Goal: Information Seeking & Learning: Learn about a topic

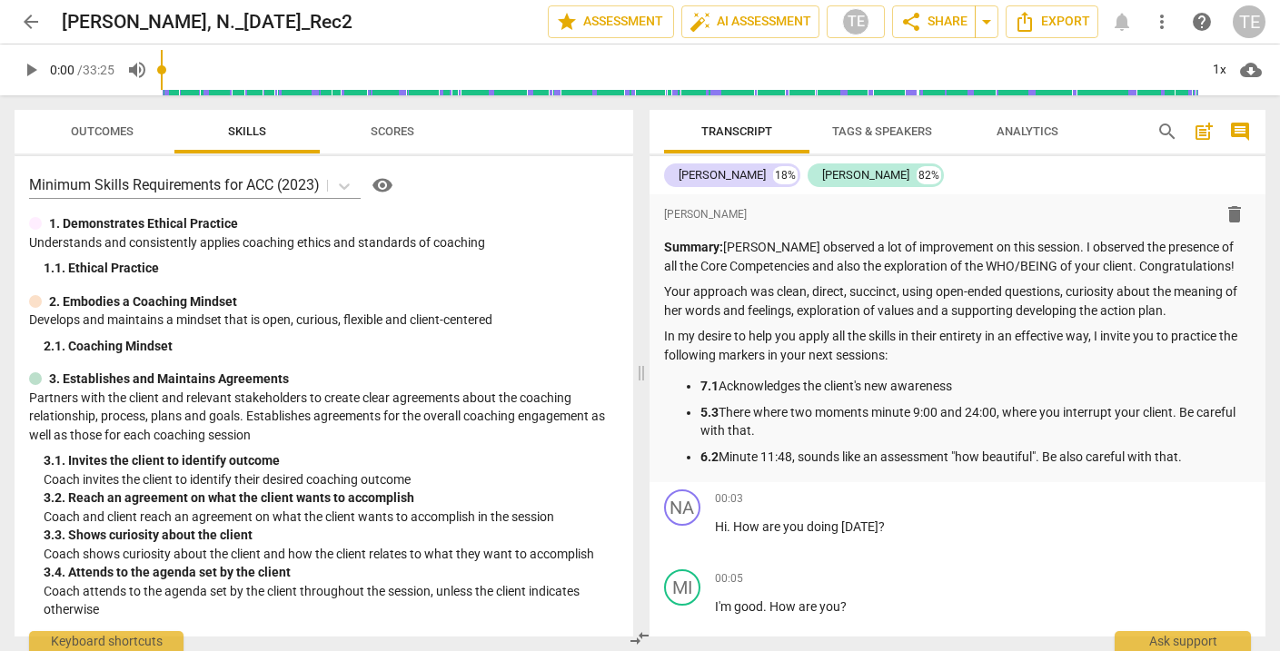
click at [26, 22] on span "arrow_back" at bounding box center [31, 22] width 22 height 22
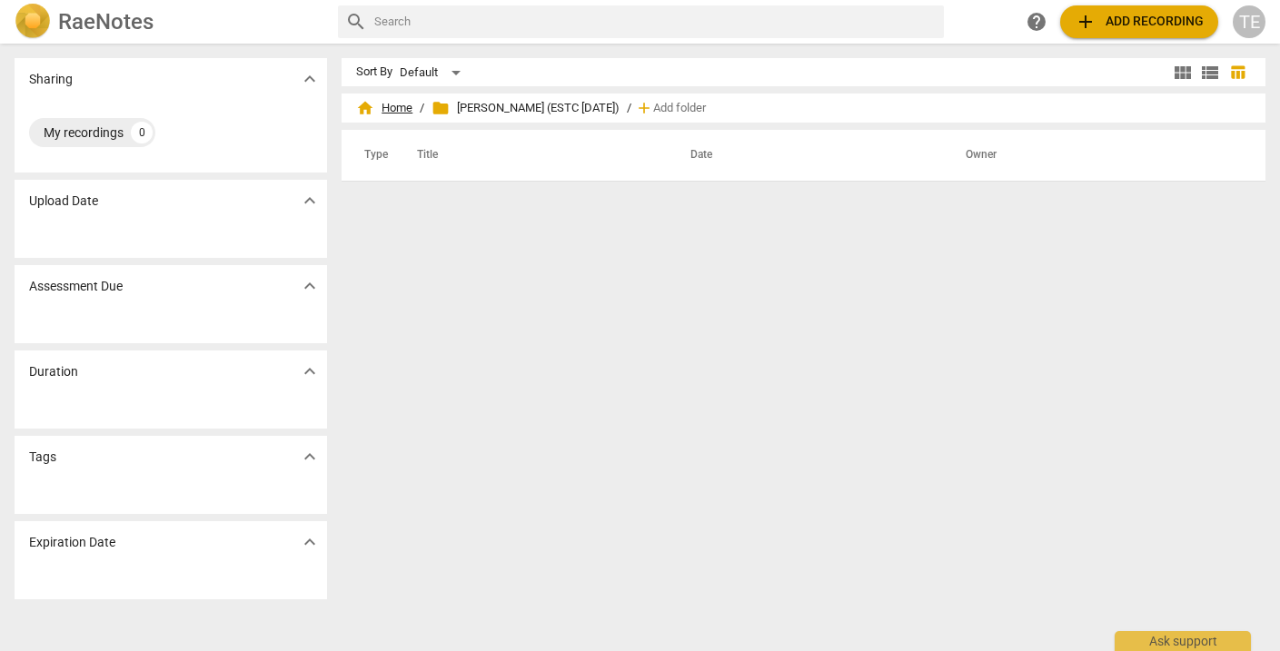
click at [397, 110] on span "home Home" at bounding box center [384, 108] width 56 height 18
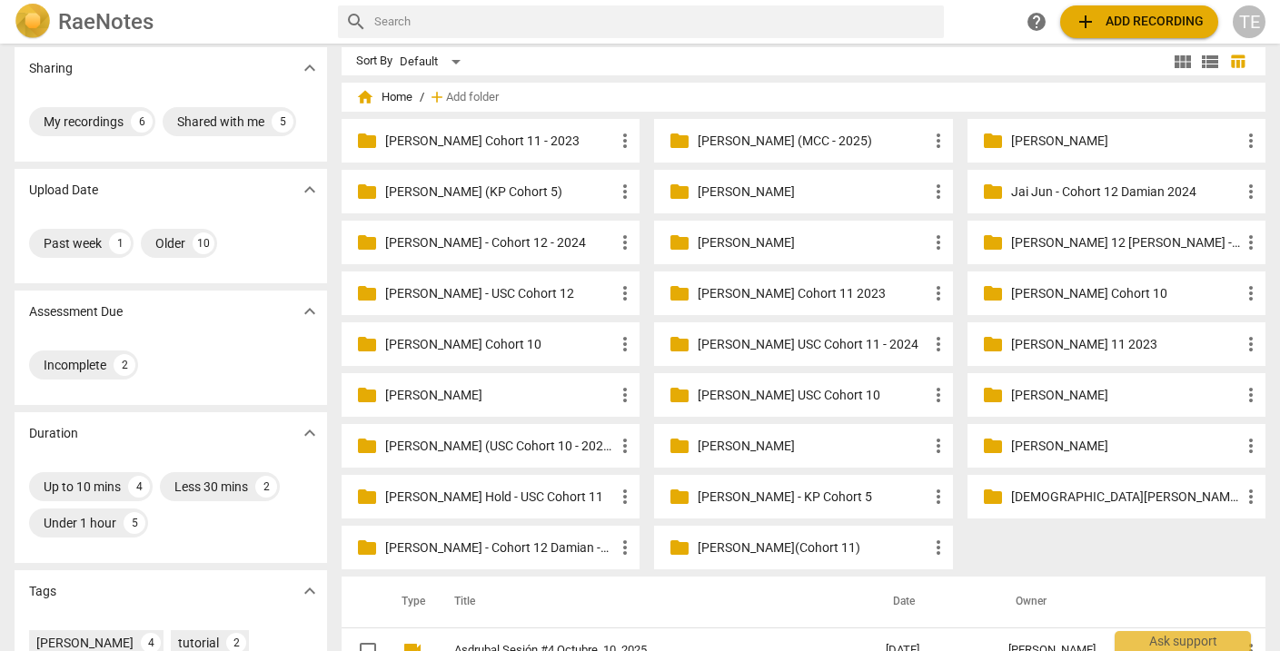
scroll to position [6, 0]
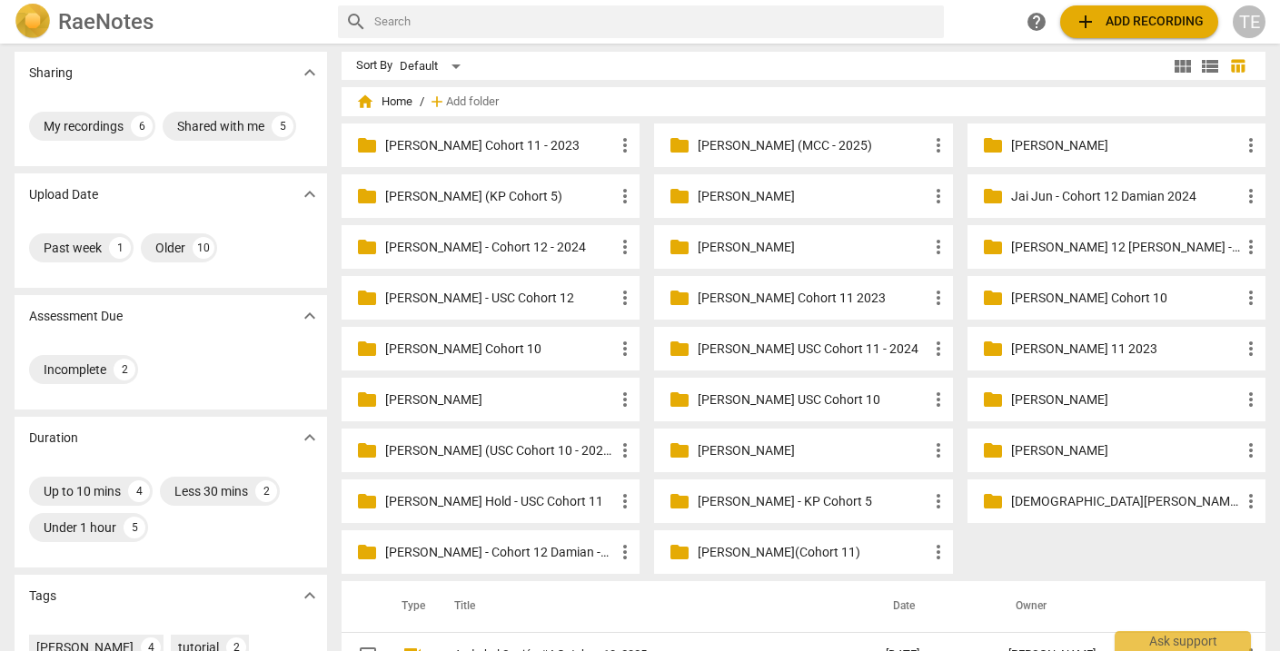
click at [1251, 21] on div "TE" at bounding box center [1249, 21] width 33 height 33
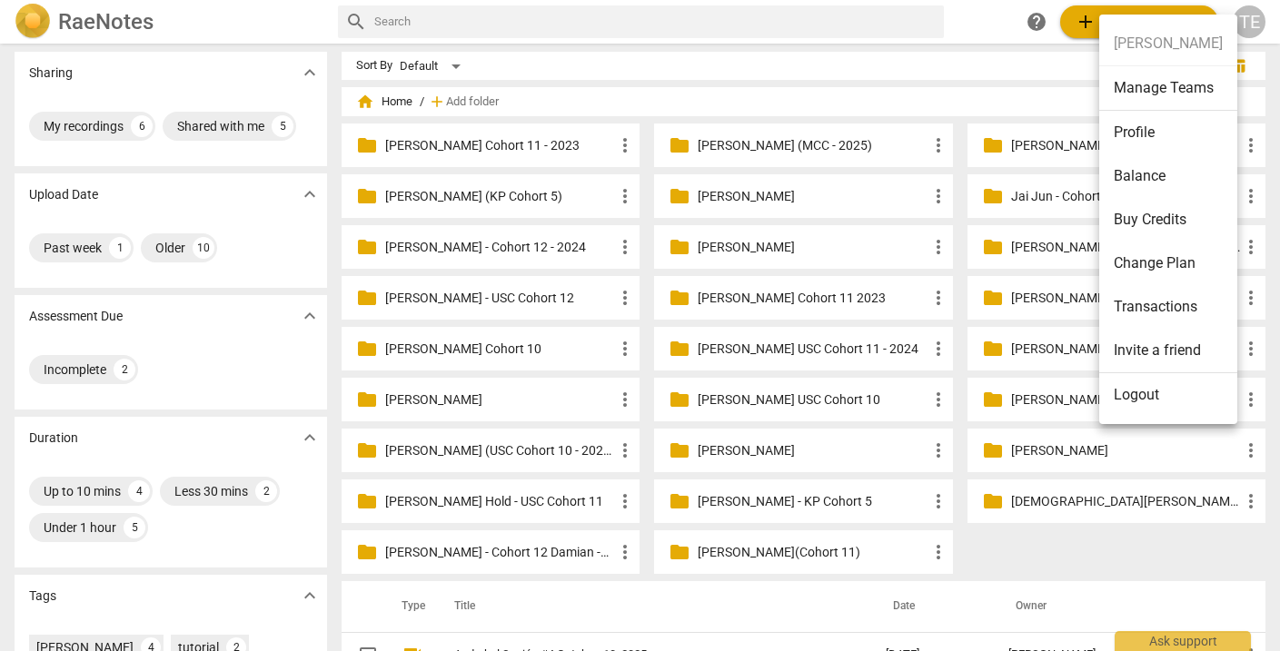
click at [1136, 391] on li "Logout" at bounding box center [1168, 395] width 138 height 44
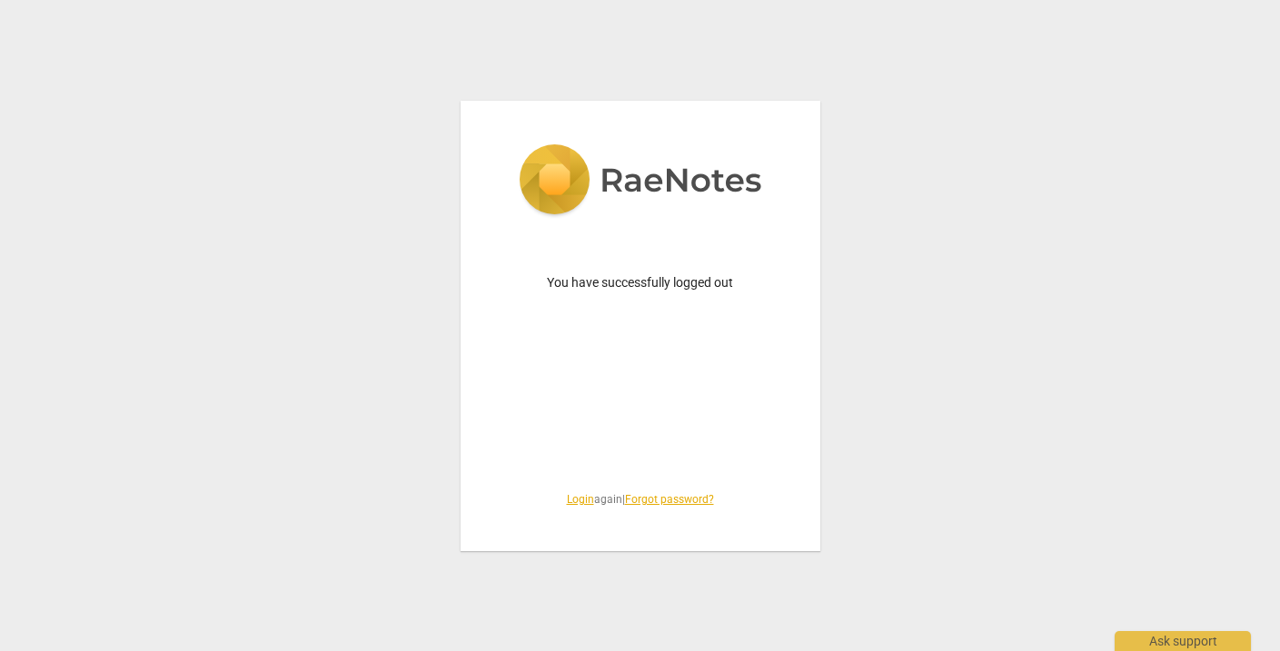
click at [571, 502] on link "Login" at bounding box center [580, 499] width 27 height 13
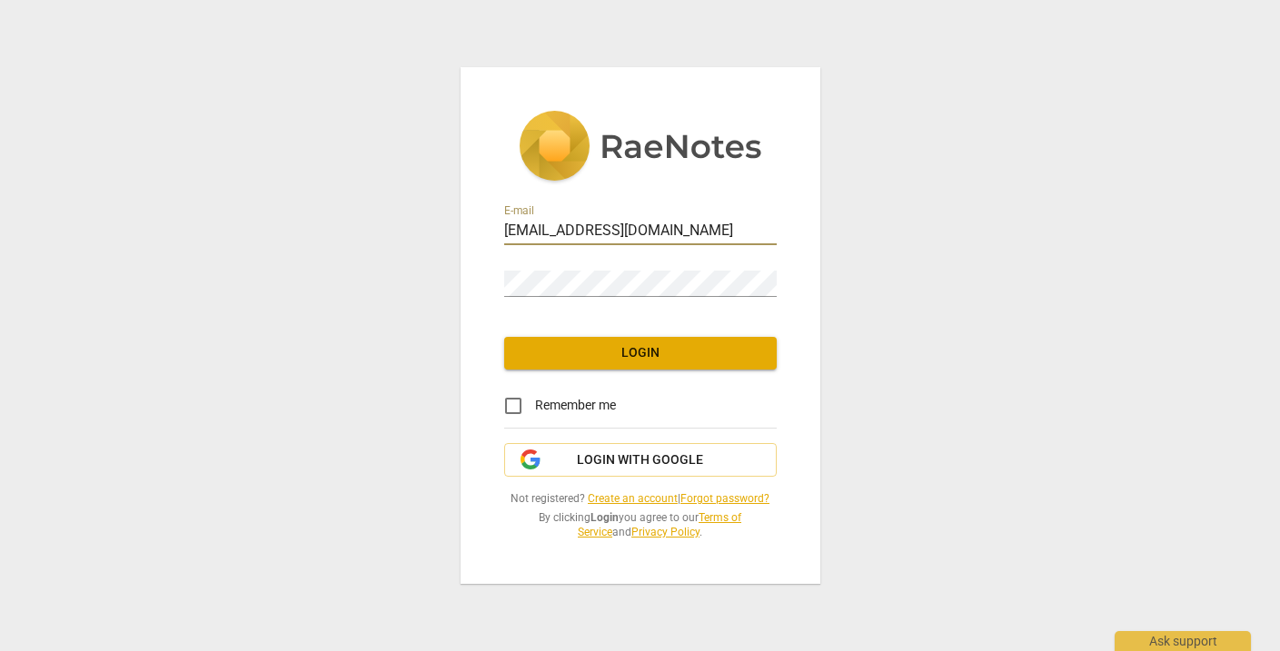
type input "[EMAIL_ADDRESS][DOMAIN_NAME]"
click at [620, 350] on span "Login" at bounding box center [640, 353] width 243 height 18
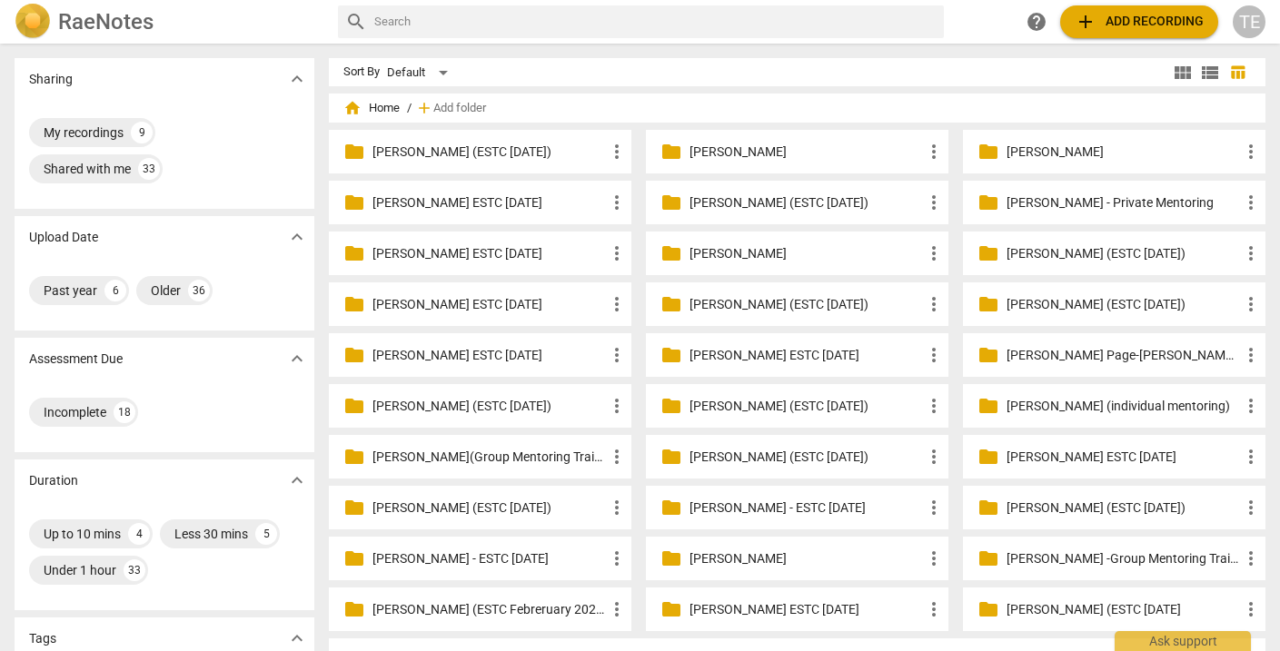
click at [426, 151] on p "[PERSON_NAME] (ESTC [DATE])" at bounding box center [488, 152] width 233 height 19
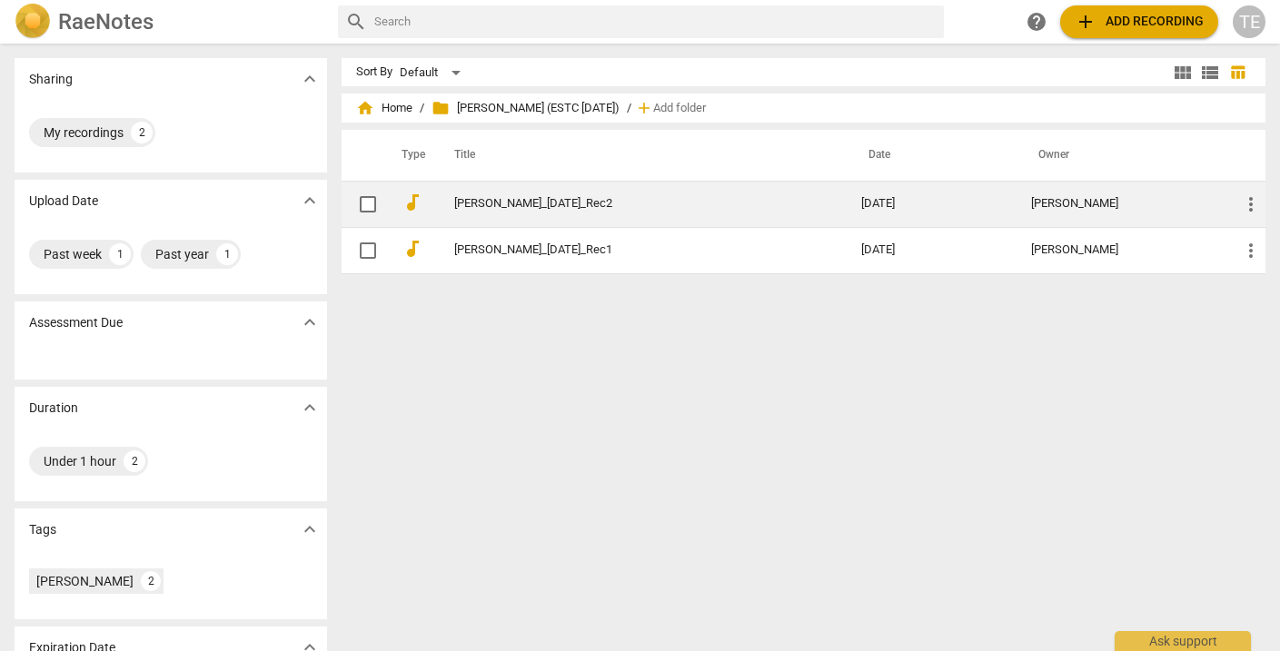
click at [527, 207] on link "[PERSON_NAME]_[DATE]_Rec2" at bounding box center [625, 204] width 342 height 14
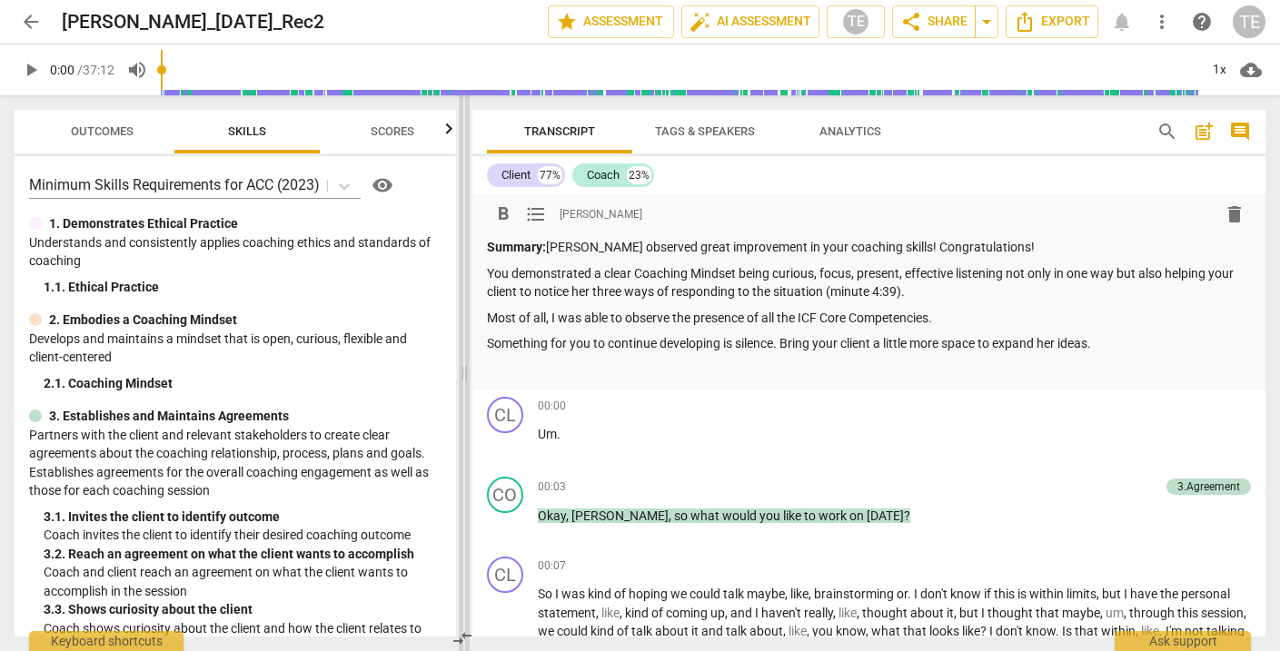
drag, startPoint x: 640, startPoint y: 367, endPoint x: 462, endPoint y: 351, distance: 177.9
click at [462, 351] on span at bounding box center [464, 373] width 11 height 556
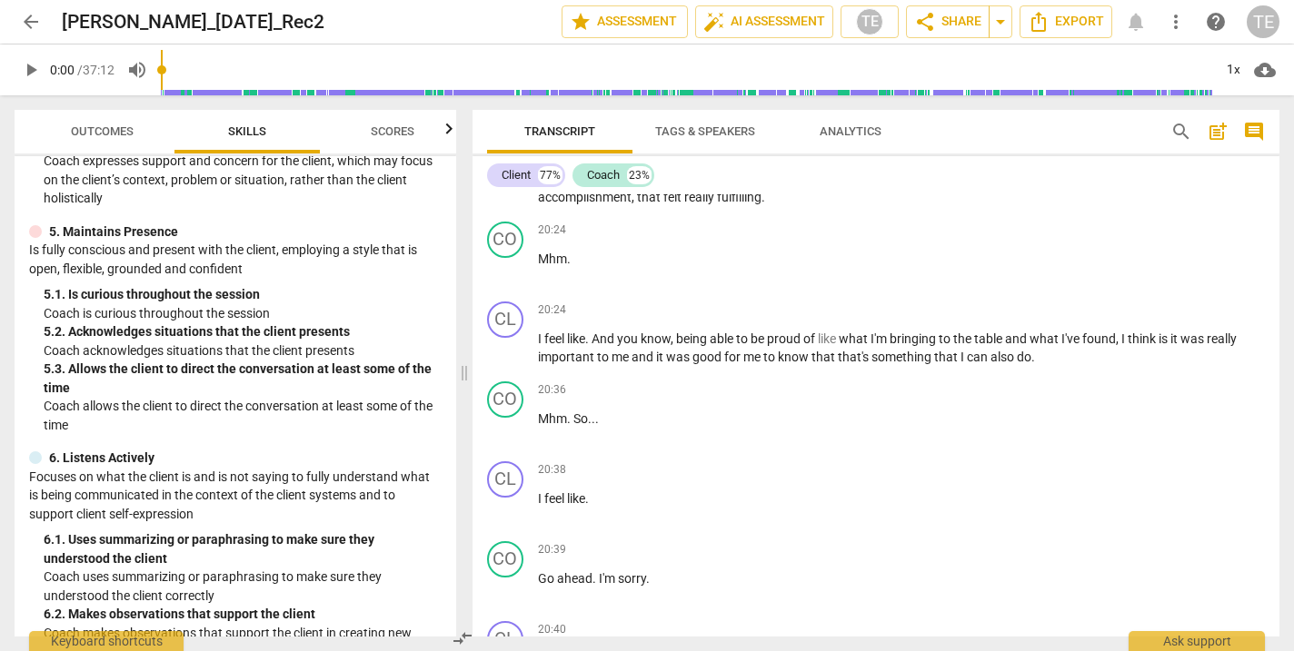
scroll to position [7652, 0]
click at [504, 340] on span "play_arrow" at bounding box center [506, 351] width 22 height 22
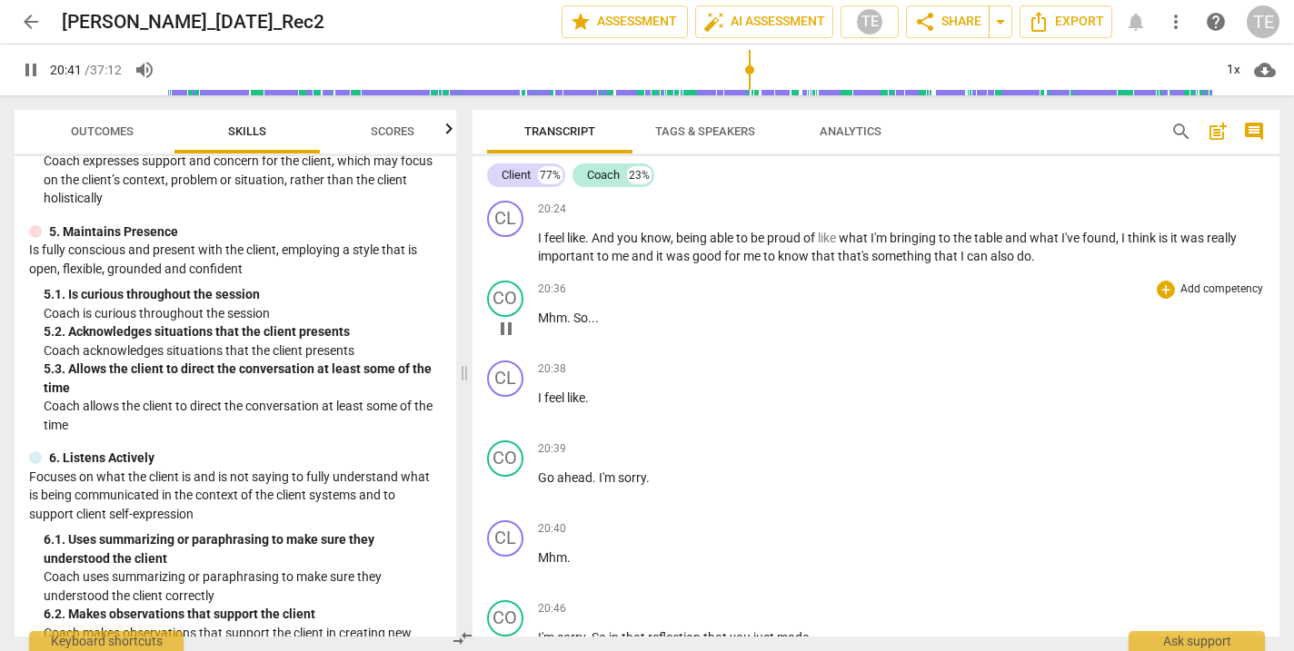
scroll to position [0, 0]
click at [500, 318] on span "pause" at bounding box center [506, 329] width 22 height 22
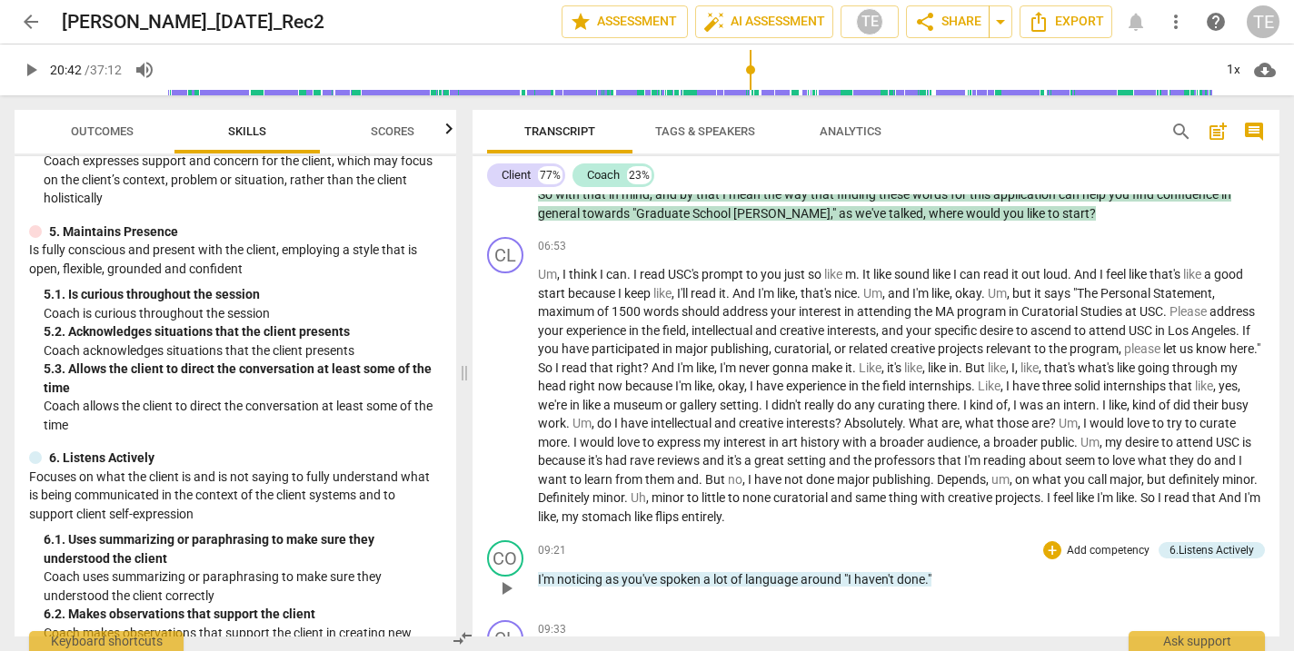
scroll to position [2459, 0]
click at [505, 387] on span "play_arrow" at bounding box center [506, 398] width 22 height 22
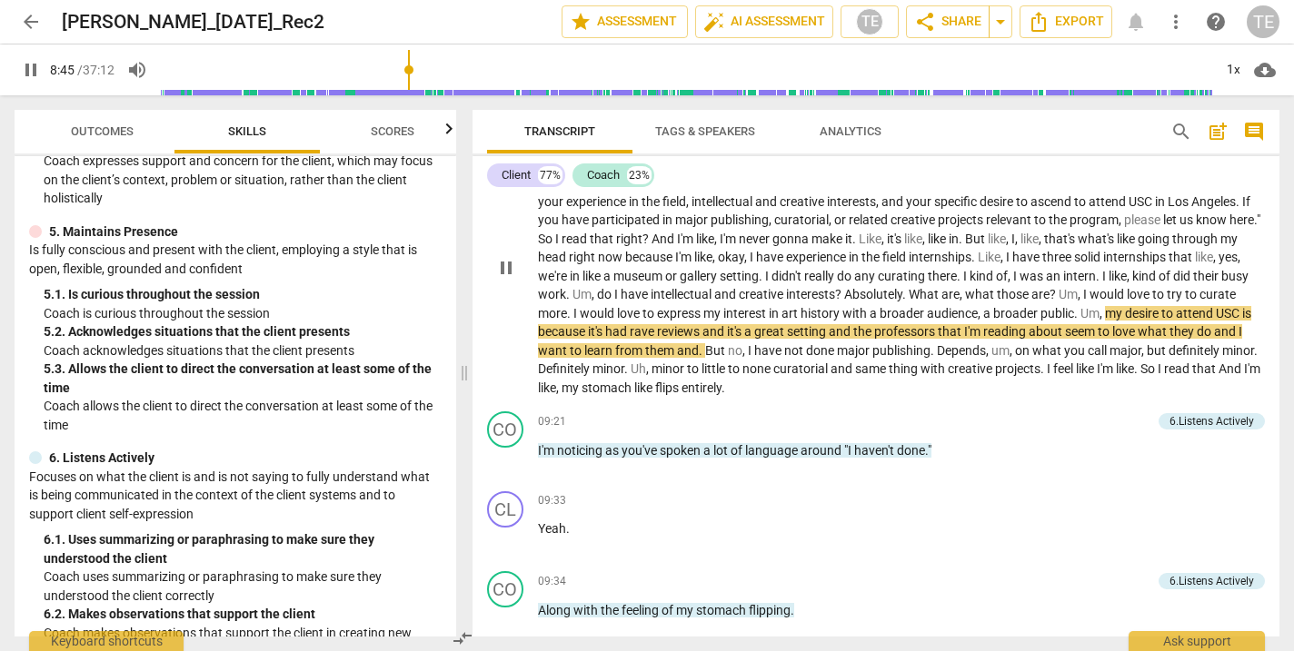
scroll to position [2577, 0]
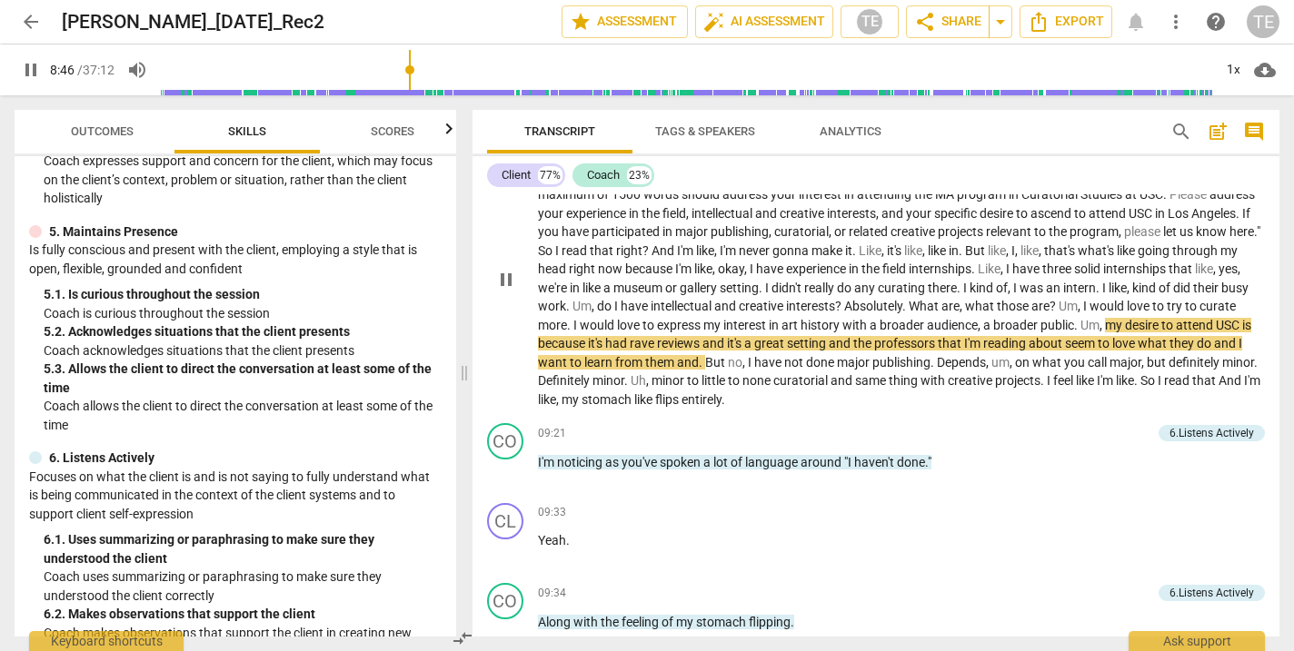
click at [499, 269] on span "pause" at bounding box center [506, 280] width 22 height 22
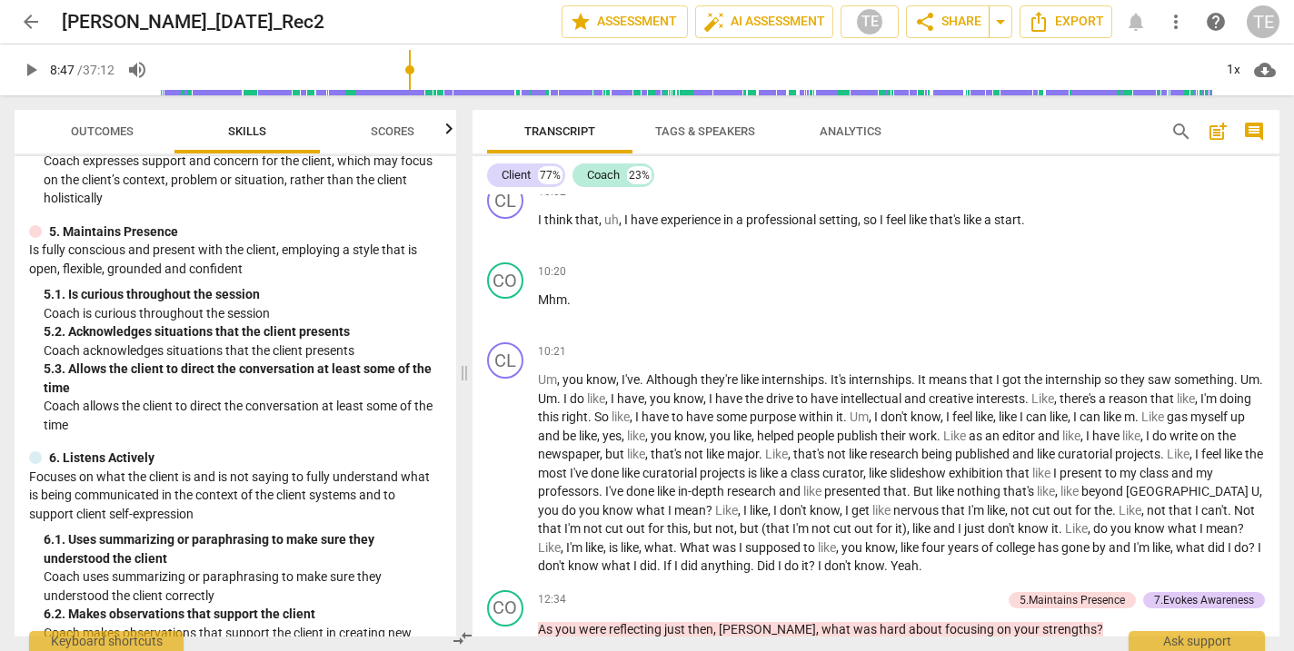
scroll to position [3542, 0]
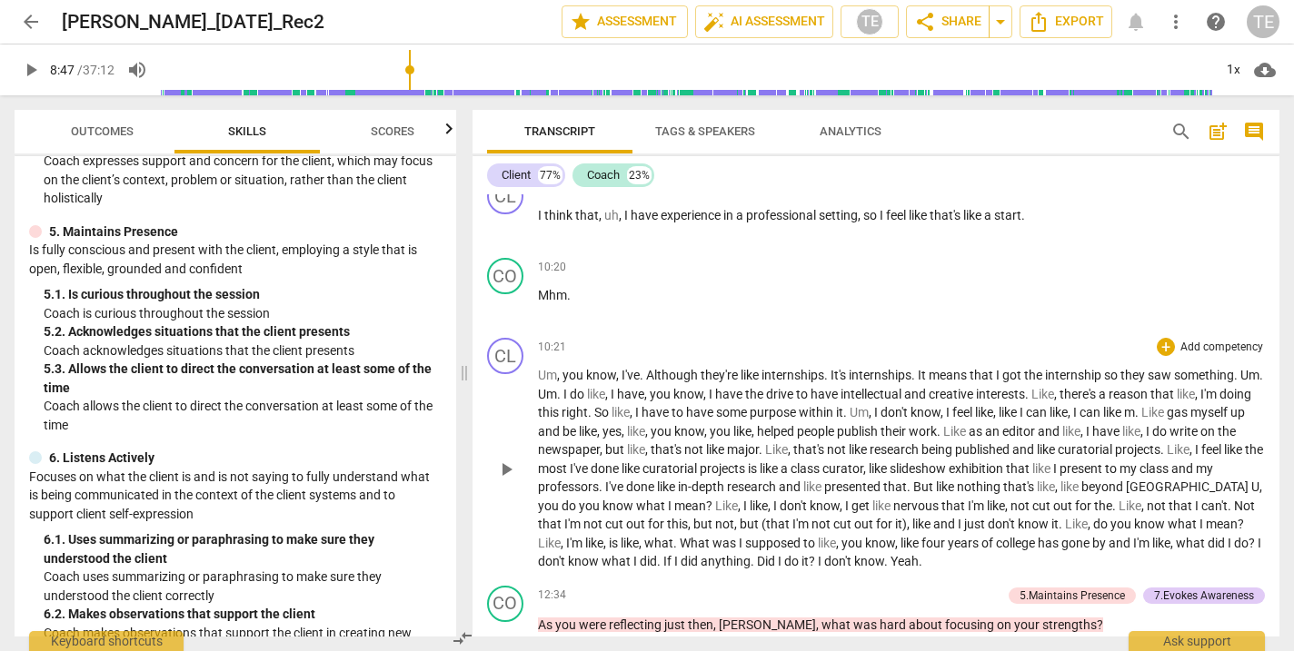
click at [502, 459] on span "play_arrow" at bounding box center [506, 470] width 22 height 22
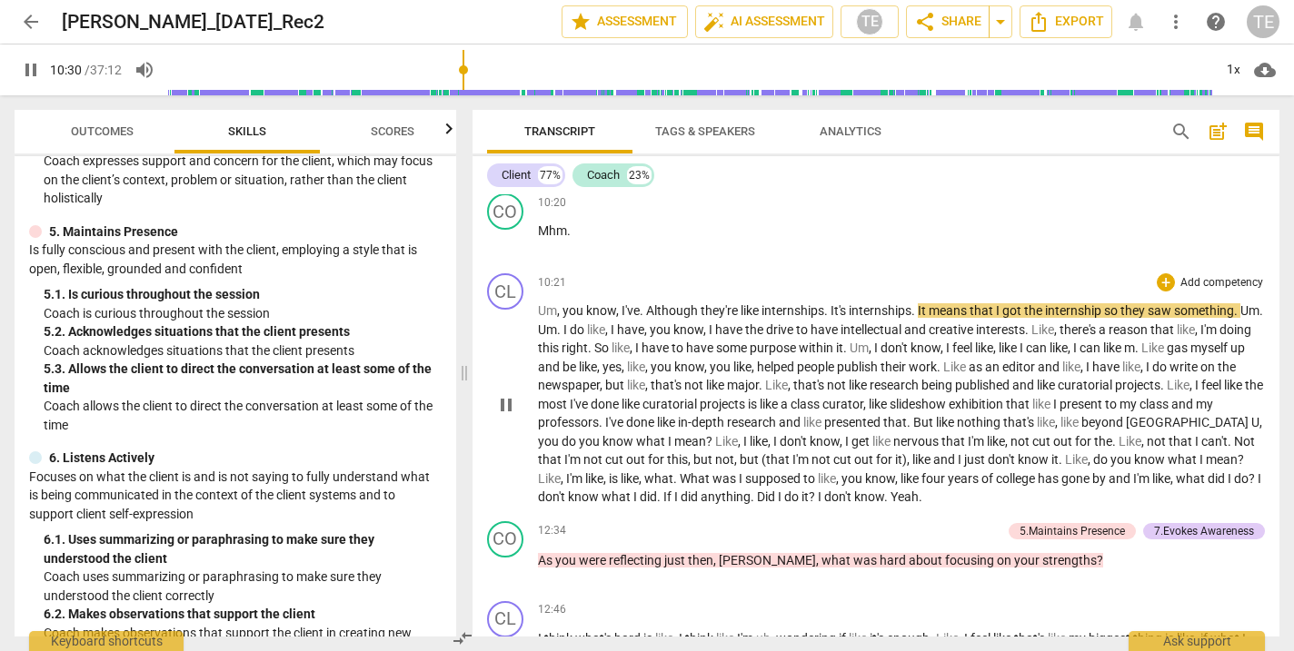
scroll to position [3614, 0]
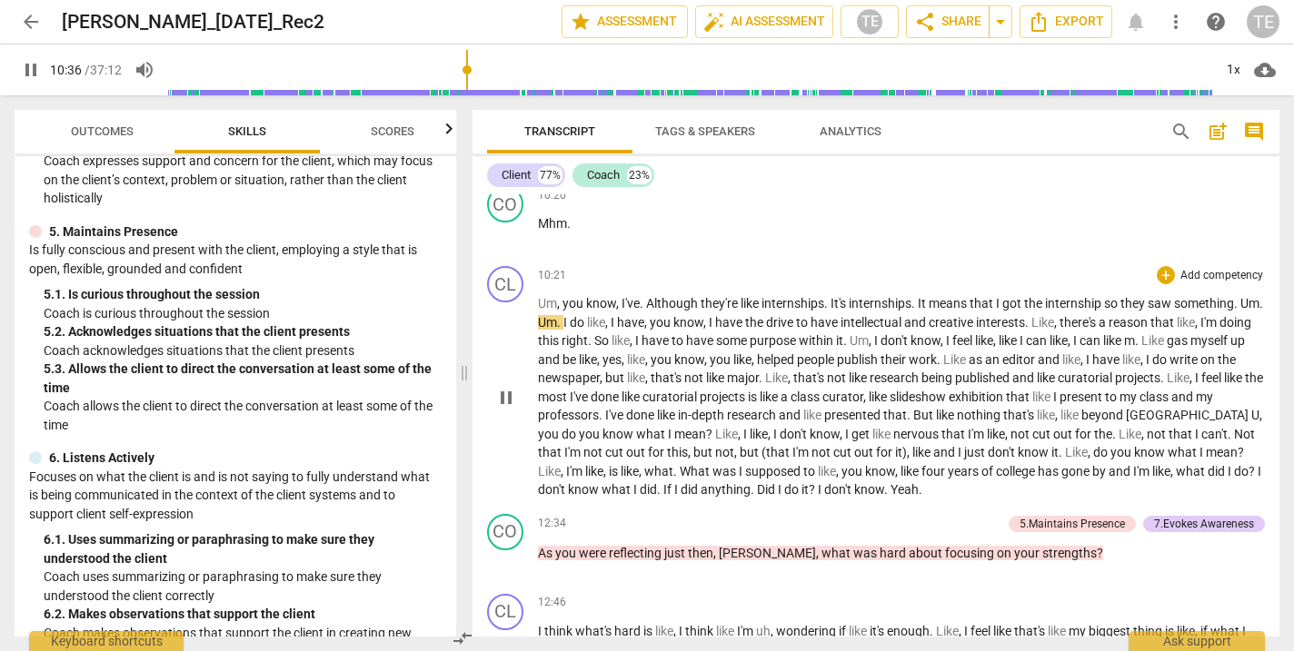
click at [1195, 371] on span "I" at bounding box center [1198, 378] width 6 height 15
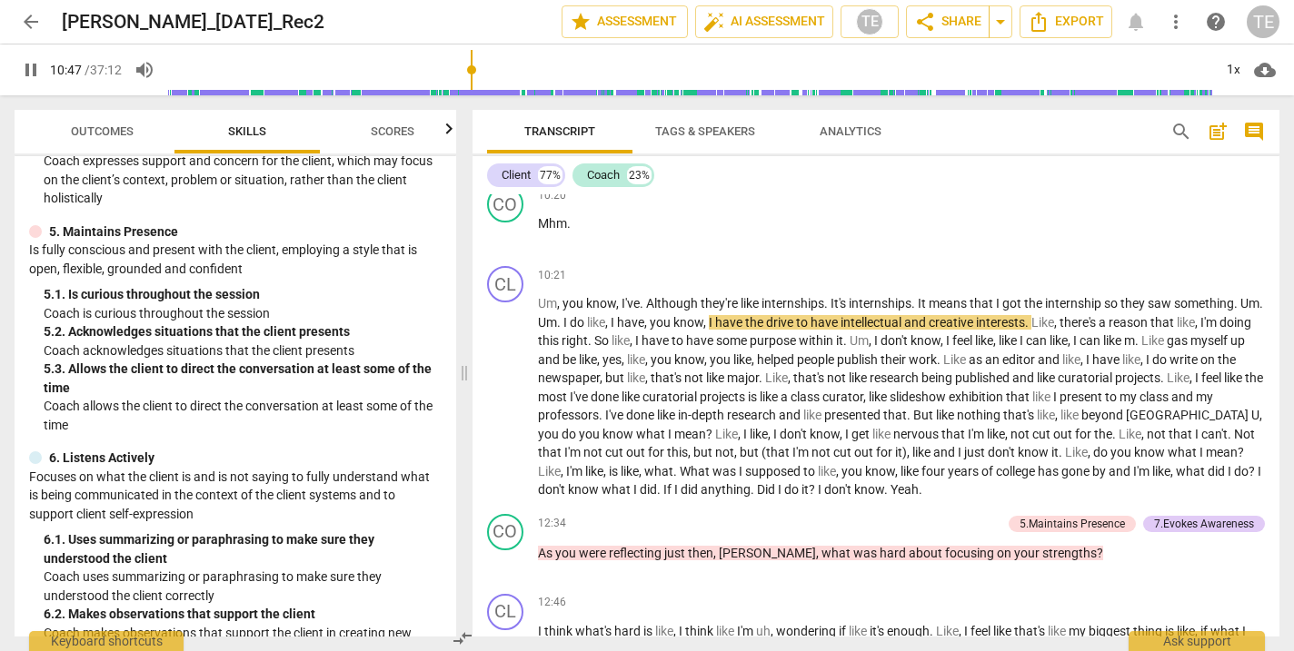
drag, startPoint x: 472, startPoint y: 66, endPoint x: 525, endPoint y: 68, distance: 52.7
click at [525, 68] on input "range" at bounding box center [690, 70] width 1044 height 58
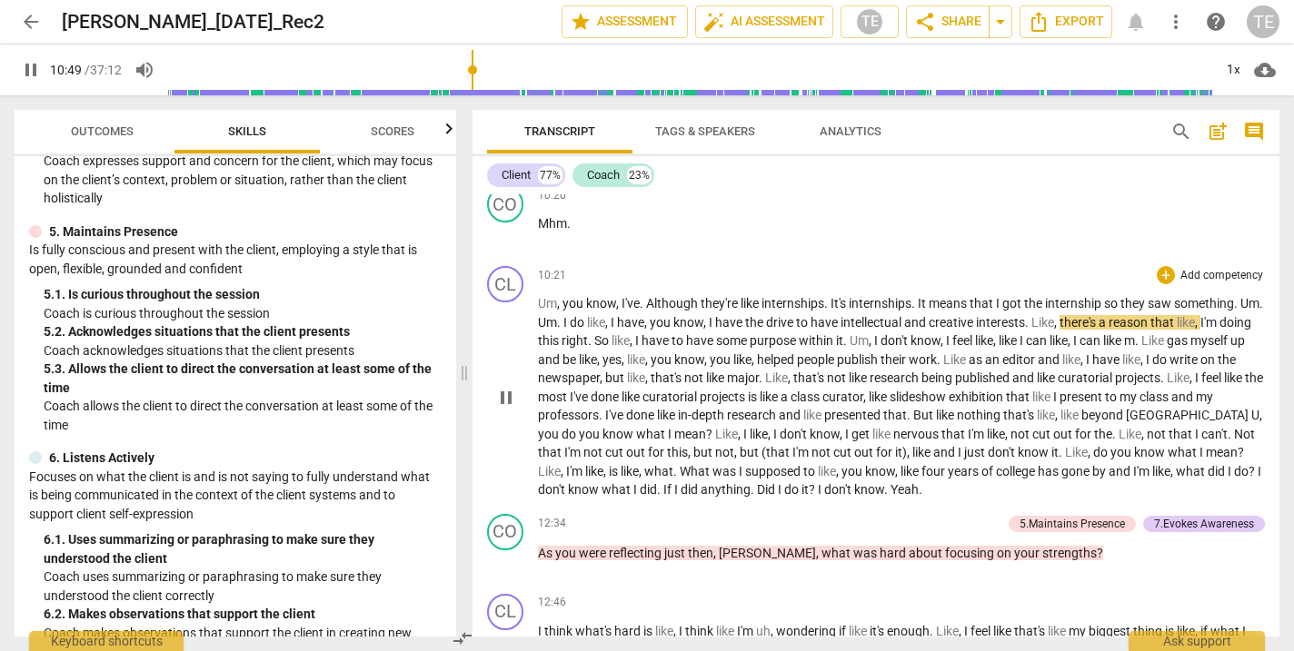
click at [507, 387] on span "pause" at bounding box center [506, 398] width 22 height 22
click at [507, 387] on span "play_arrow" at bounding box center [506, 398] width 22 height 22
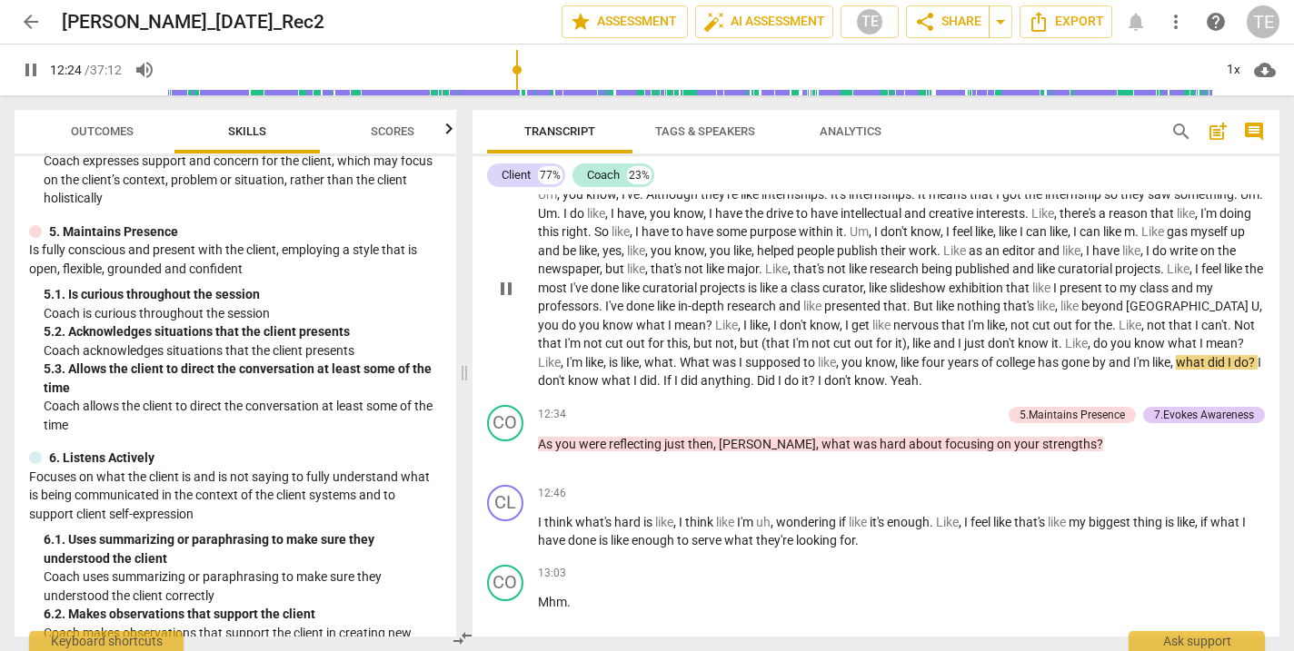
scroll to position [3721, 0]
click at [503, 280] on span "pause" at bounding box center [506, 291] width 22 height 22
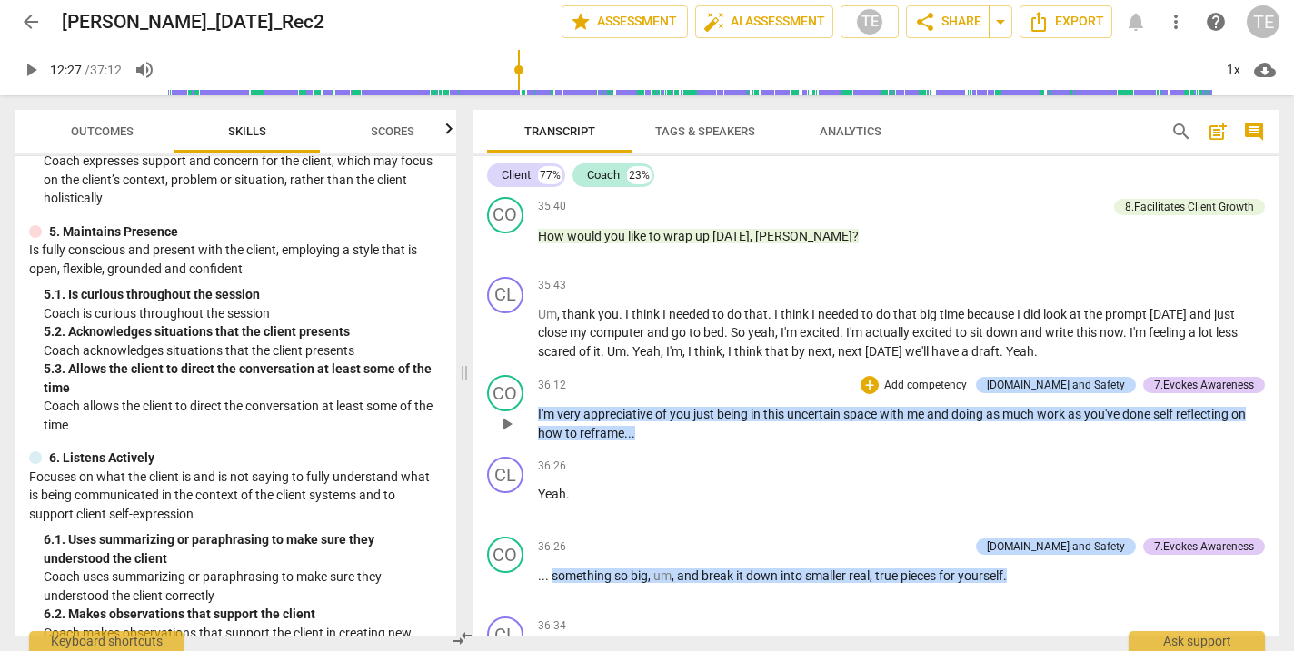
scroll to position [15090, 0]
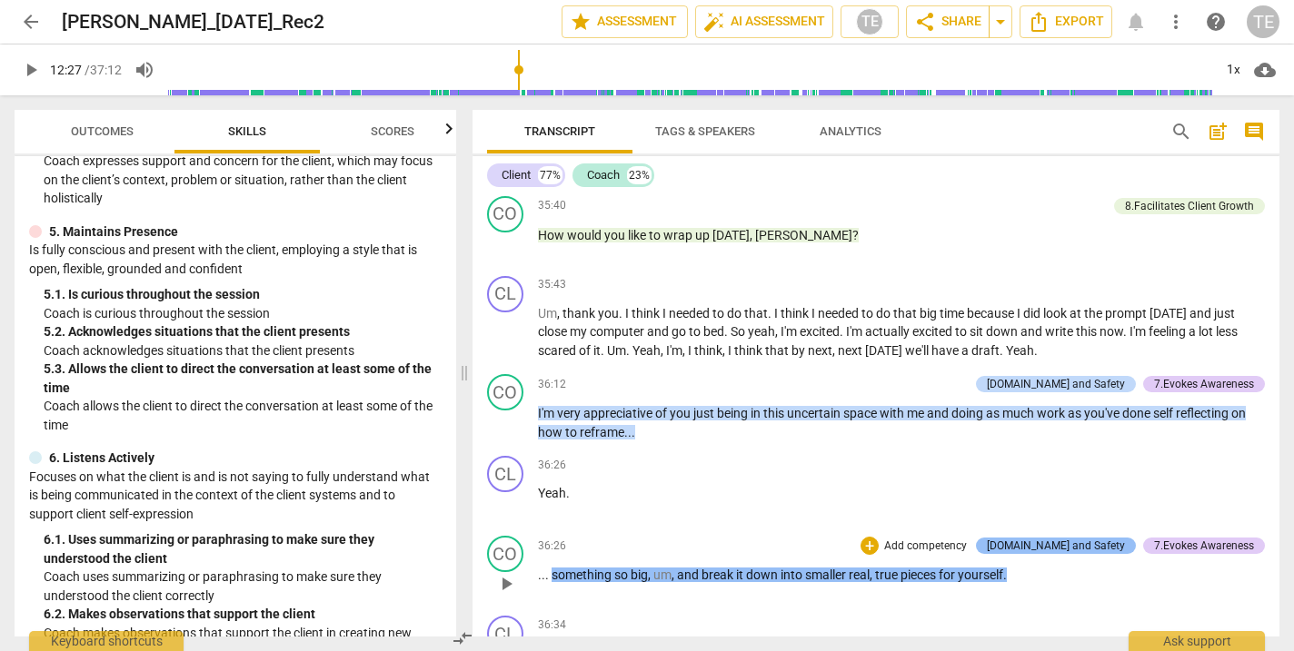
click at [1055, 538] on div "[DOMAIN_NAME] and Safety" at bounding box center [1056, 546] width 138 height 16
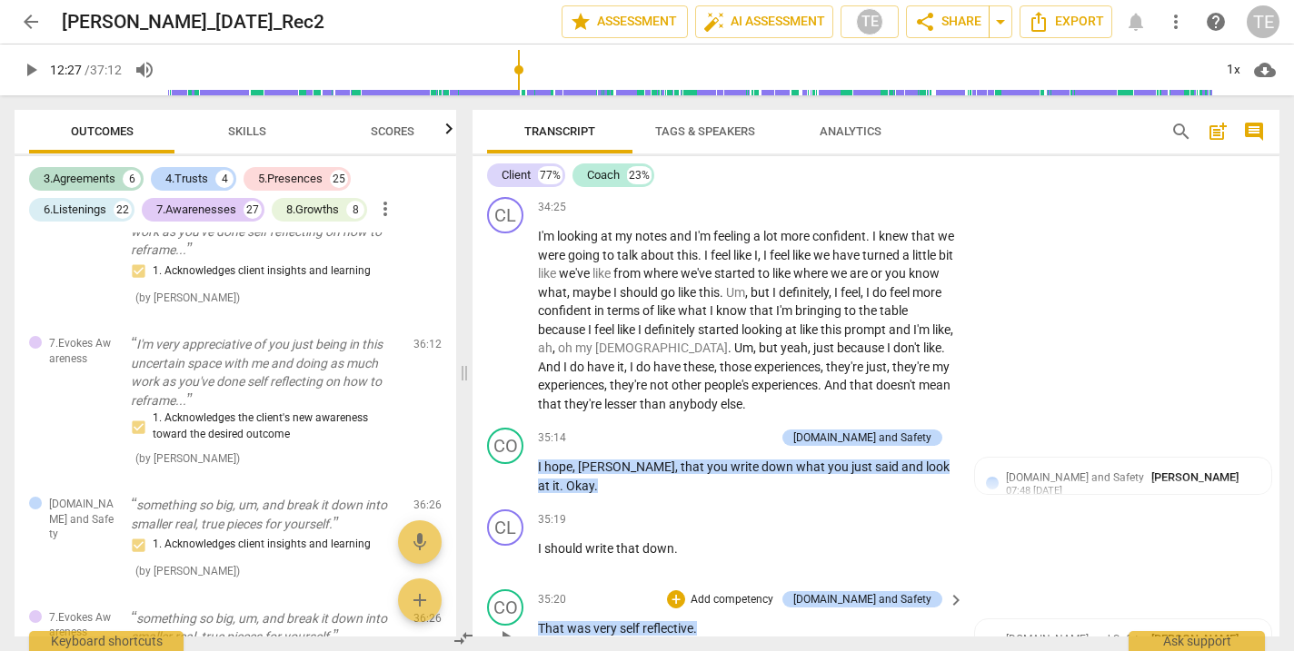
scroll to position [16838, 0]
click at [501, 468] on span "play_arrow" at bounding box center [506, 479] width 22 height 22
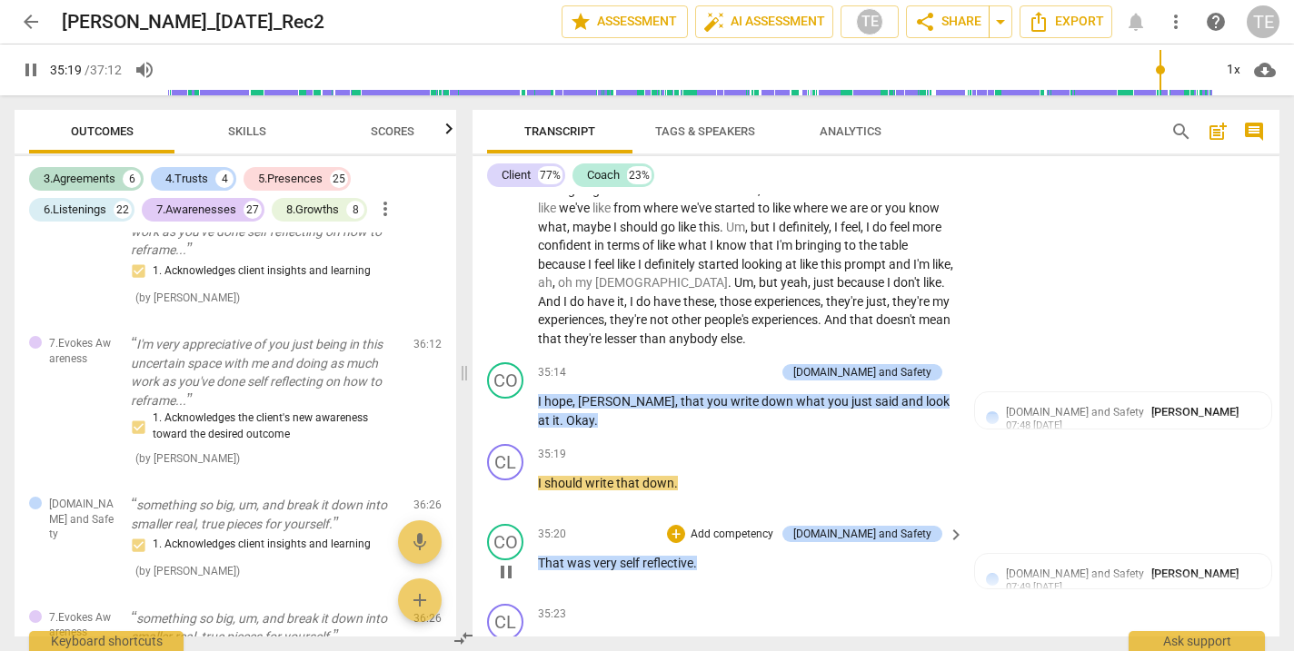
scroll to position [16909, 0]
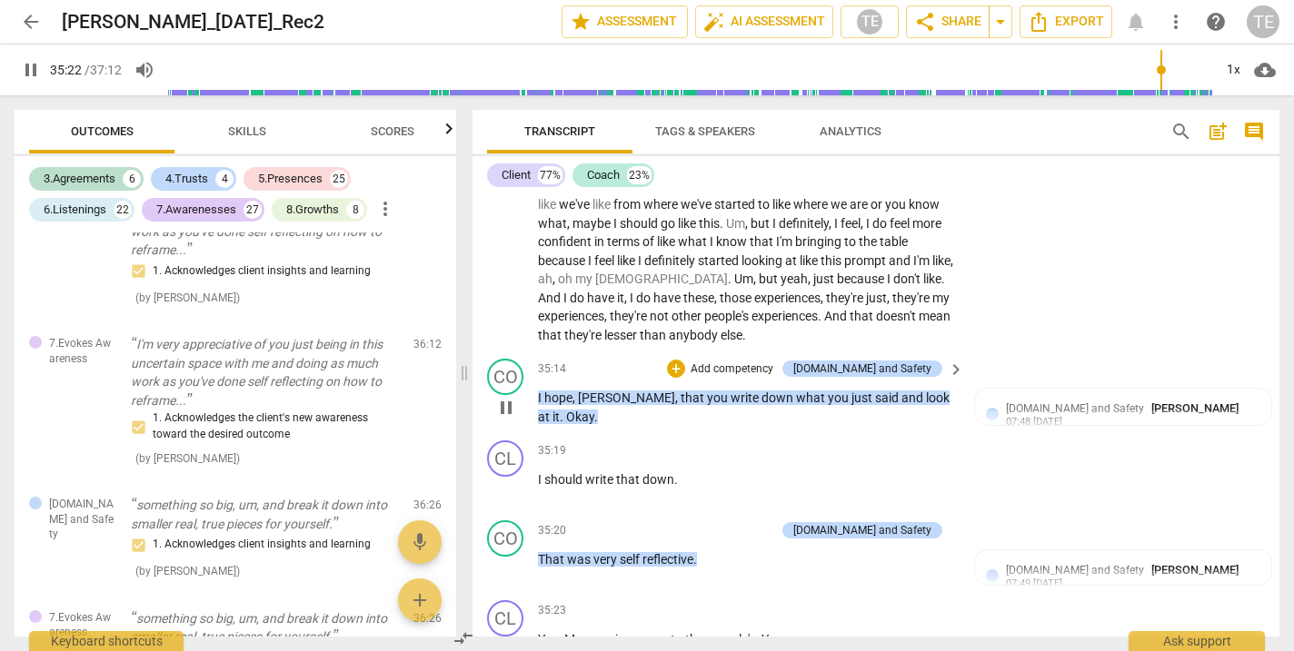
click at [503, 397] on span "pause" at bounding box center [506, 408] width 22 height 22
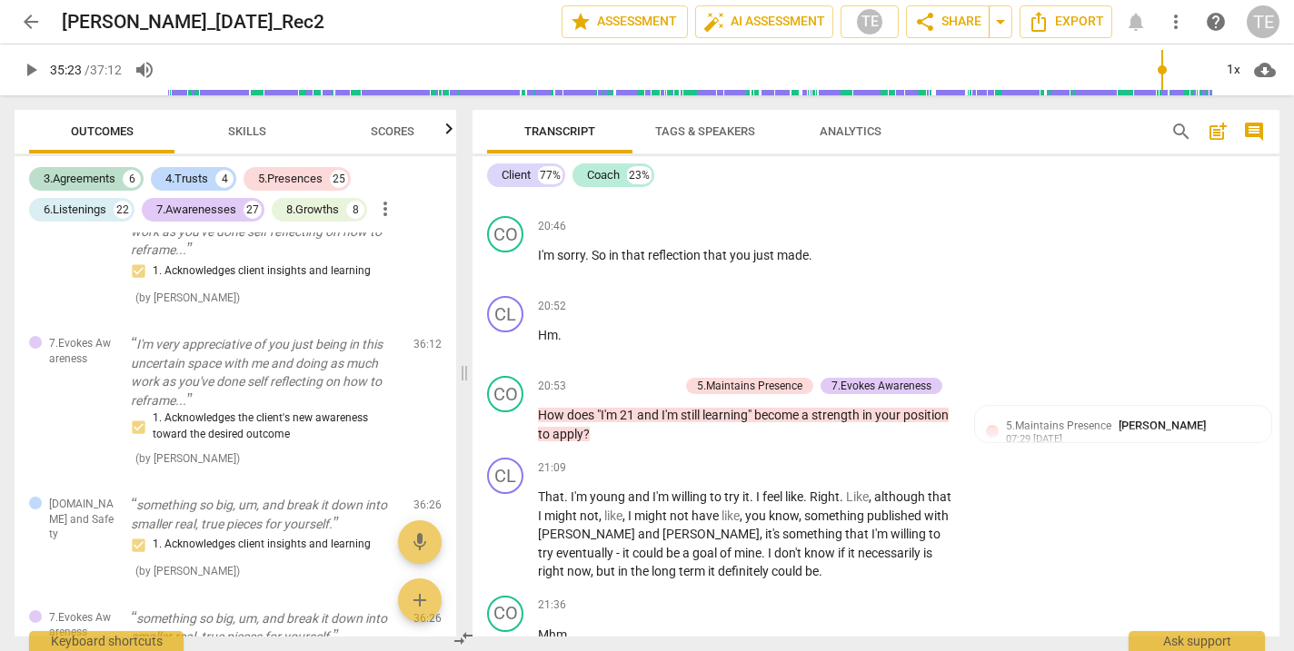
scroll to position [9452, 0]
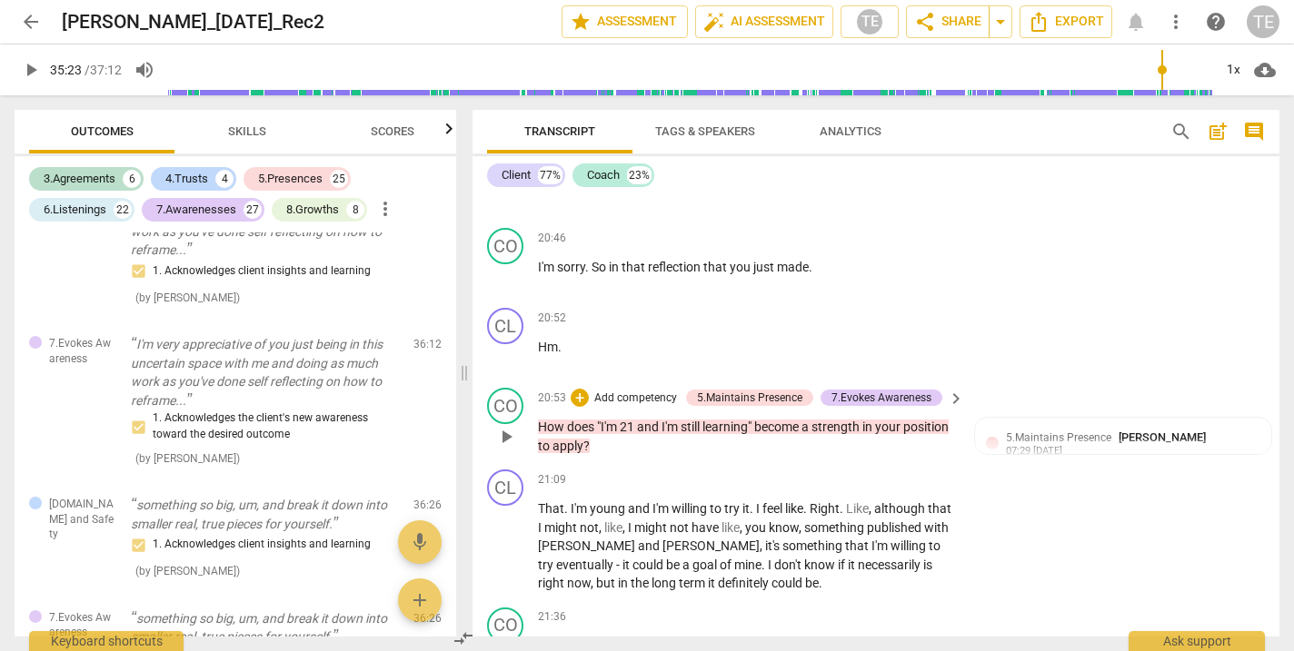
click at [507, 426] on span "play_arrow" at bounding box center [506, 437] width 22 height 22
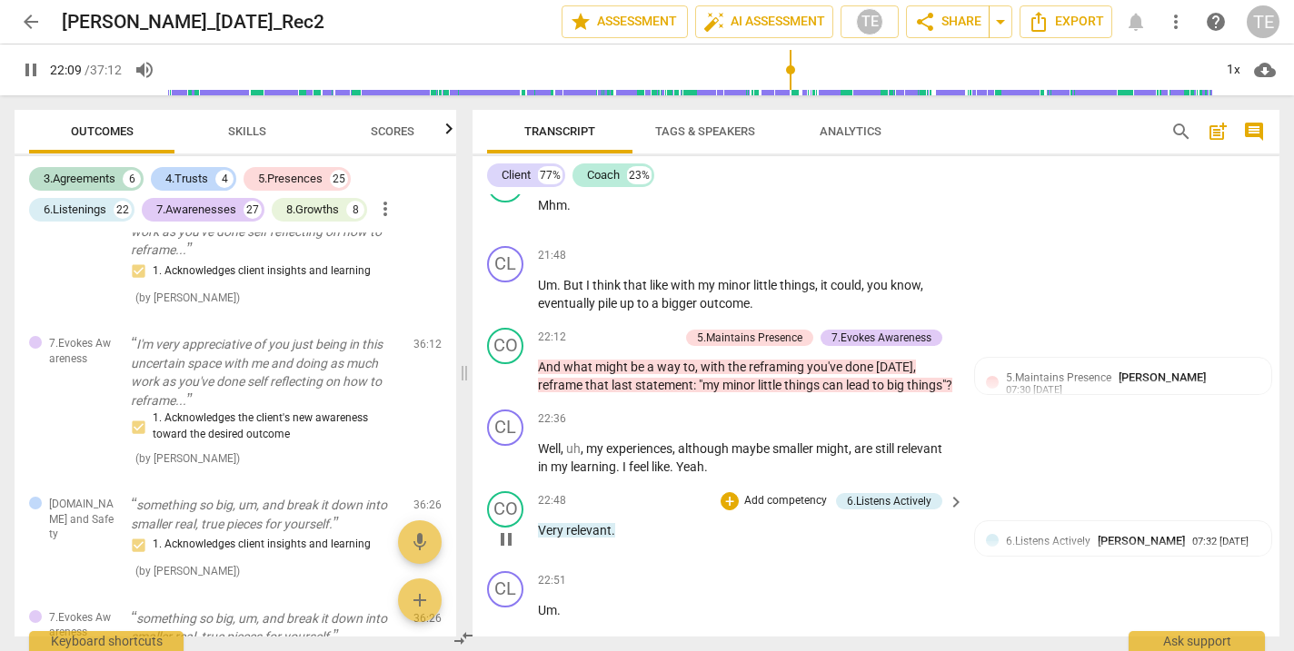
scroll to position [10058, 0]
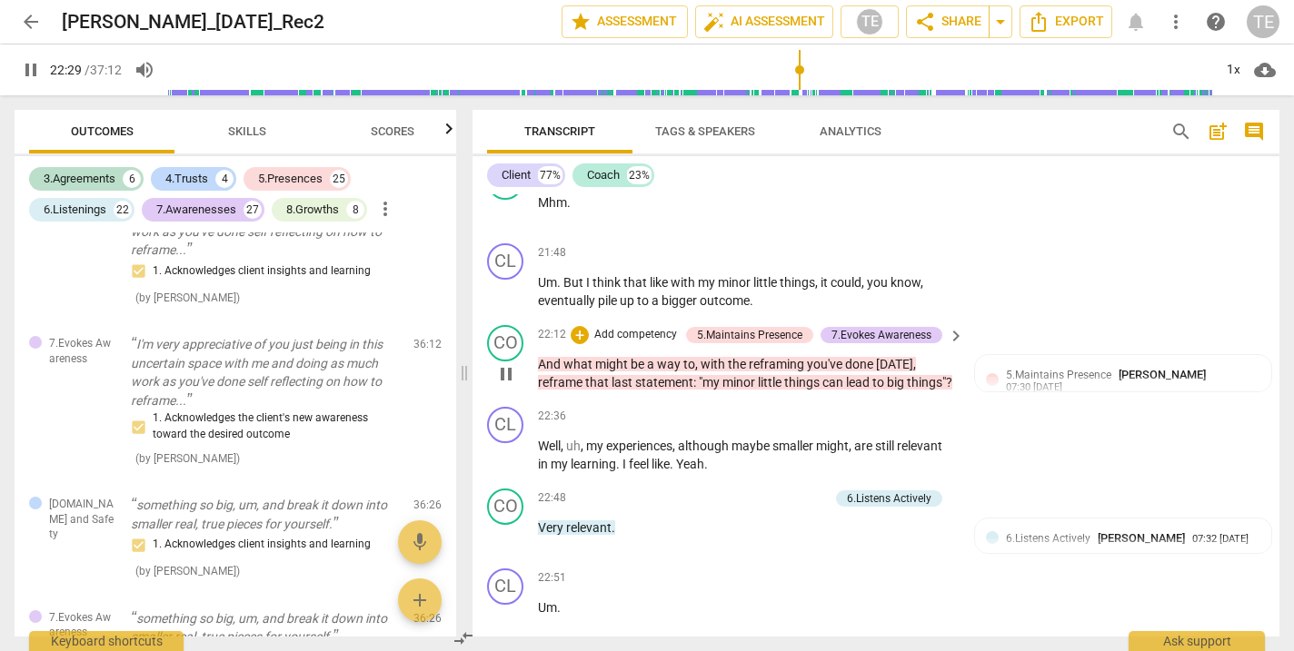
click at [509, 363] on span "pause" at bounding box center [506, 374] width 22 height 22
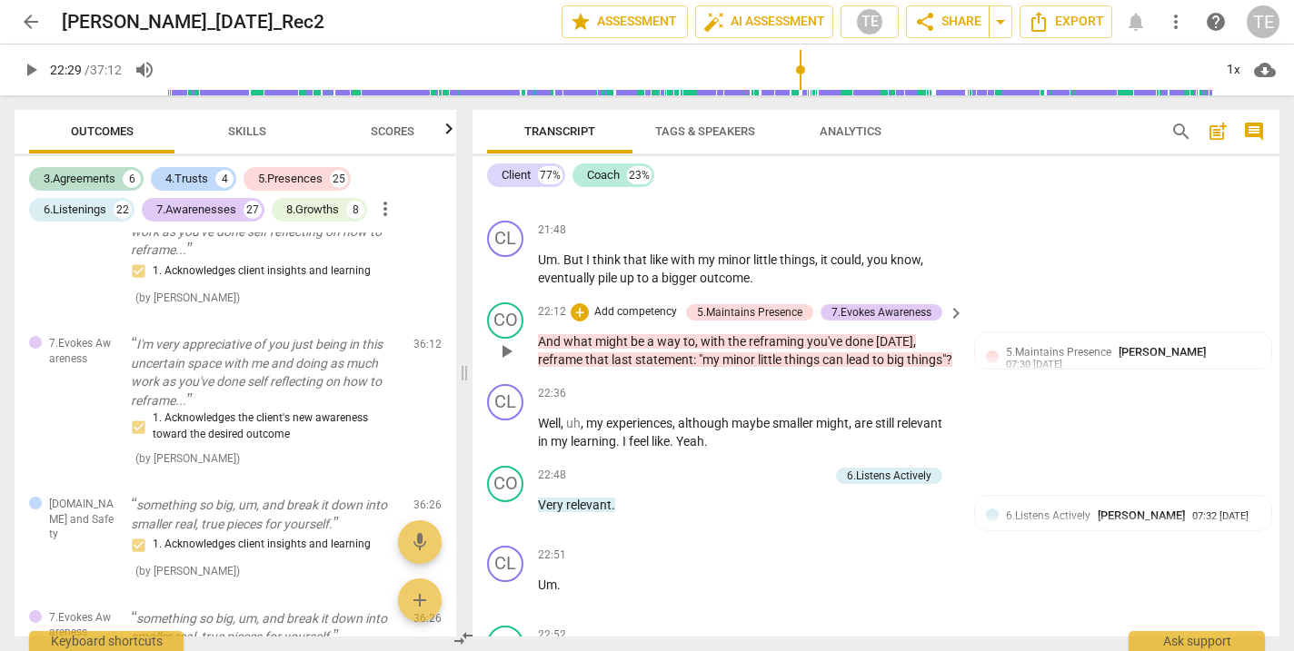
scroll to position [10079, 0]
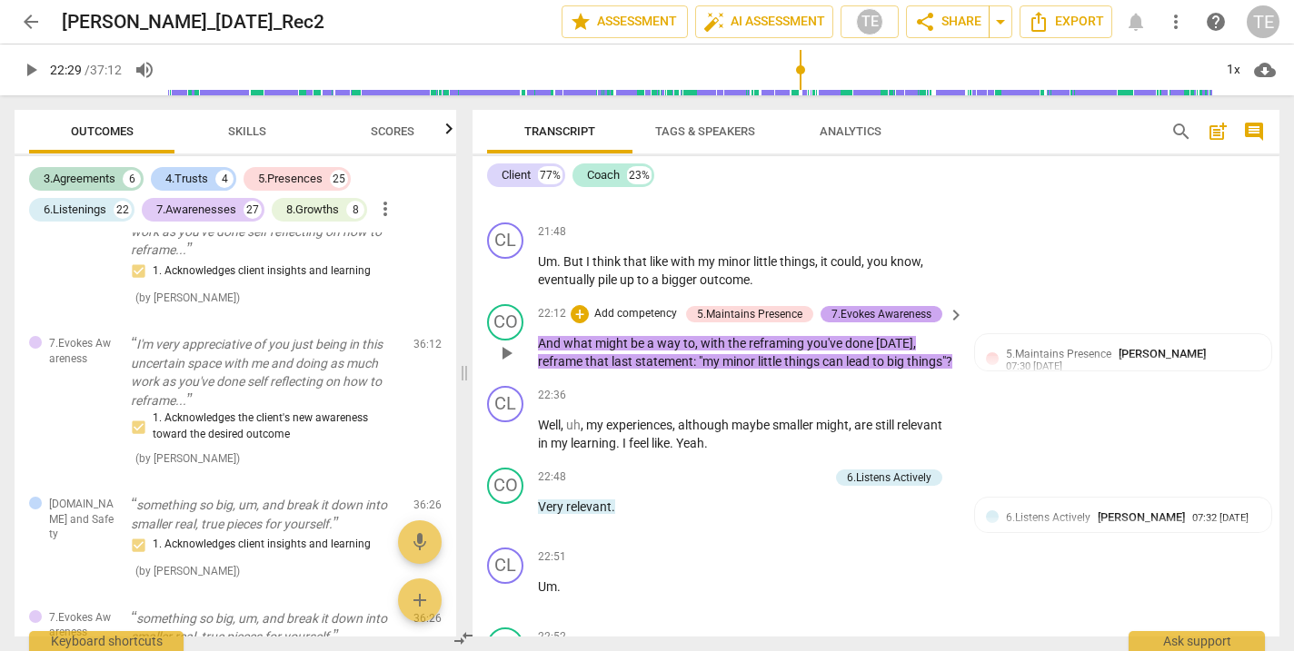
click at [898, 306] on div "7.Evokes Awareness" at bounding box center [881, 314] width 100 height 16
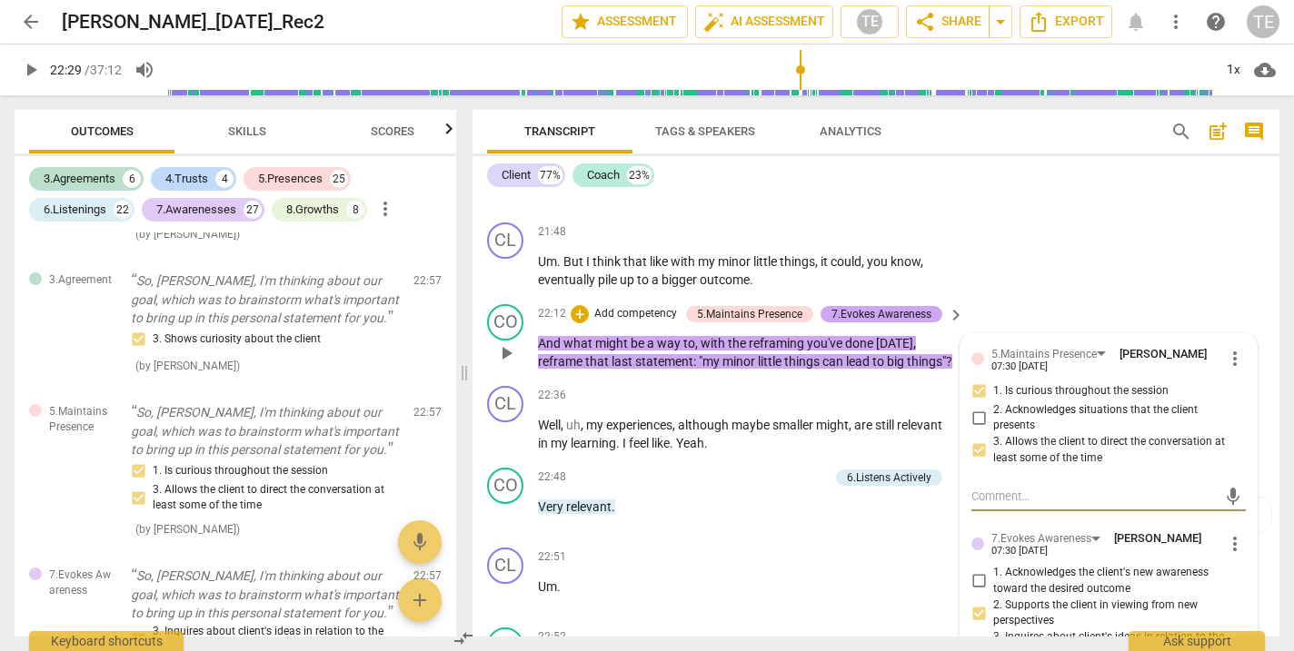
scroll to position [6731, 0]
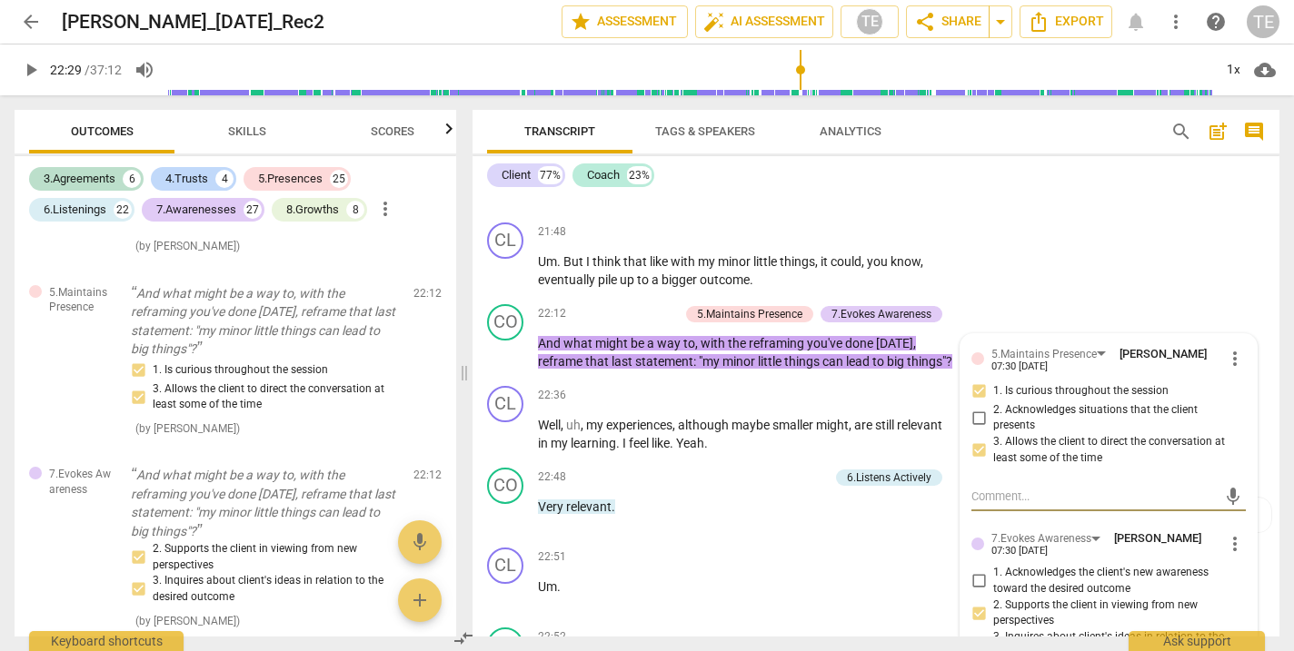
click at [235, 132] on span "Skills" at bounding box center [247, 131] width 38 height 14
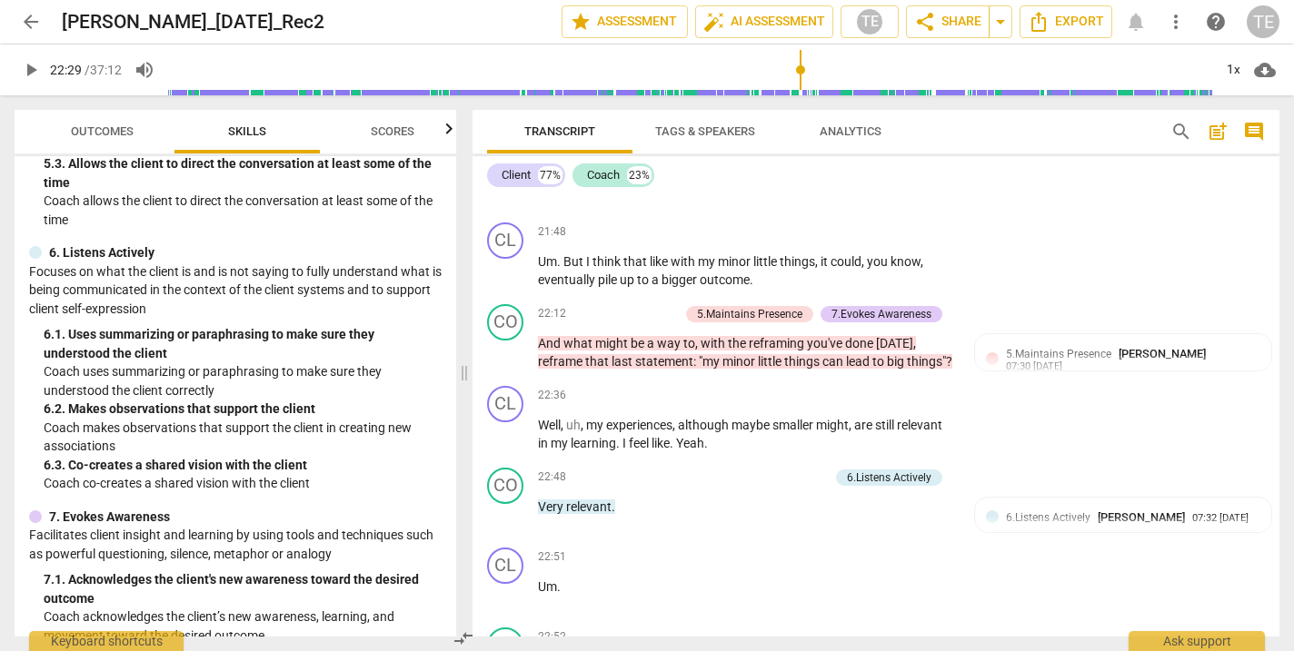
scroll to position [1003, 0]
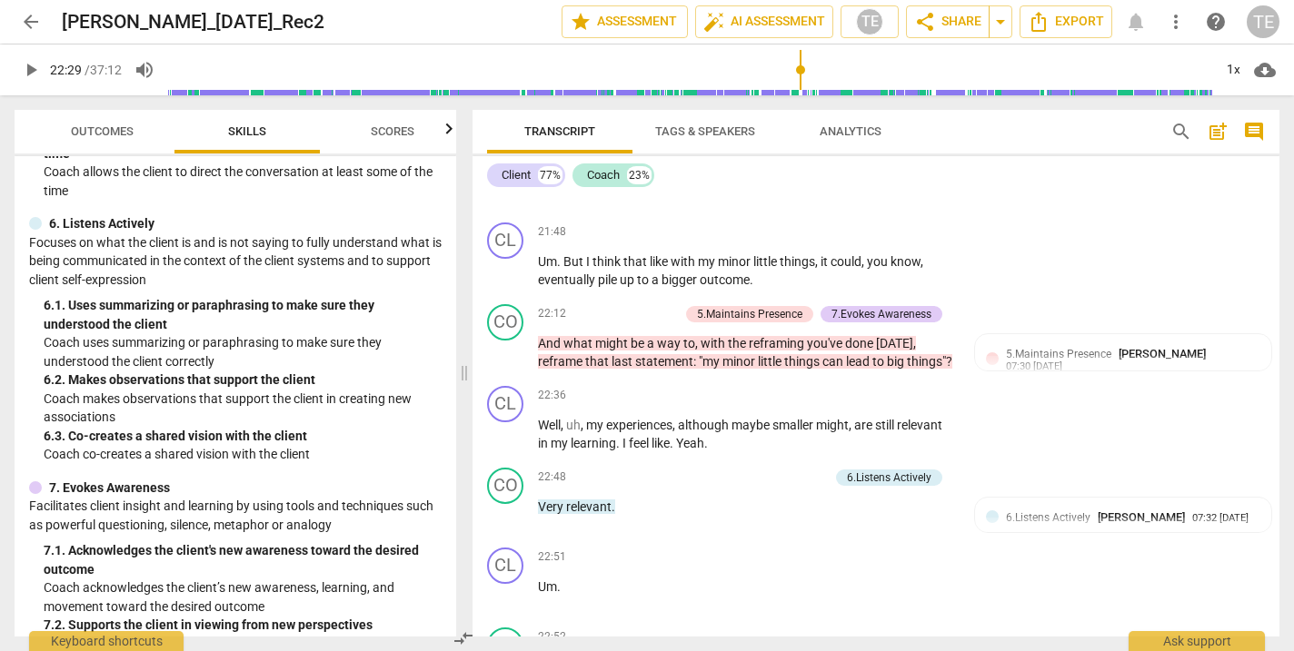
type input "1350"
click at [32, 18] on span "arrow_back" at bounding box center [31, 22] width 22 height 22
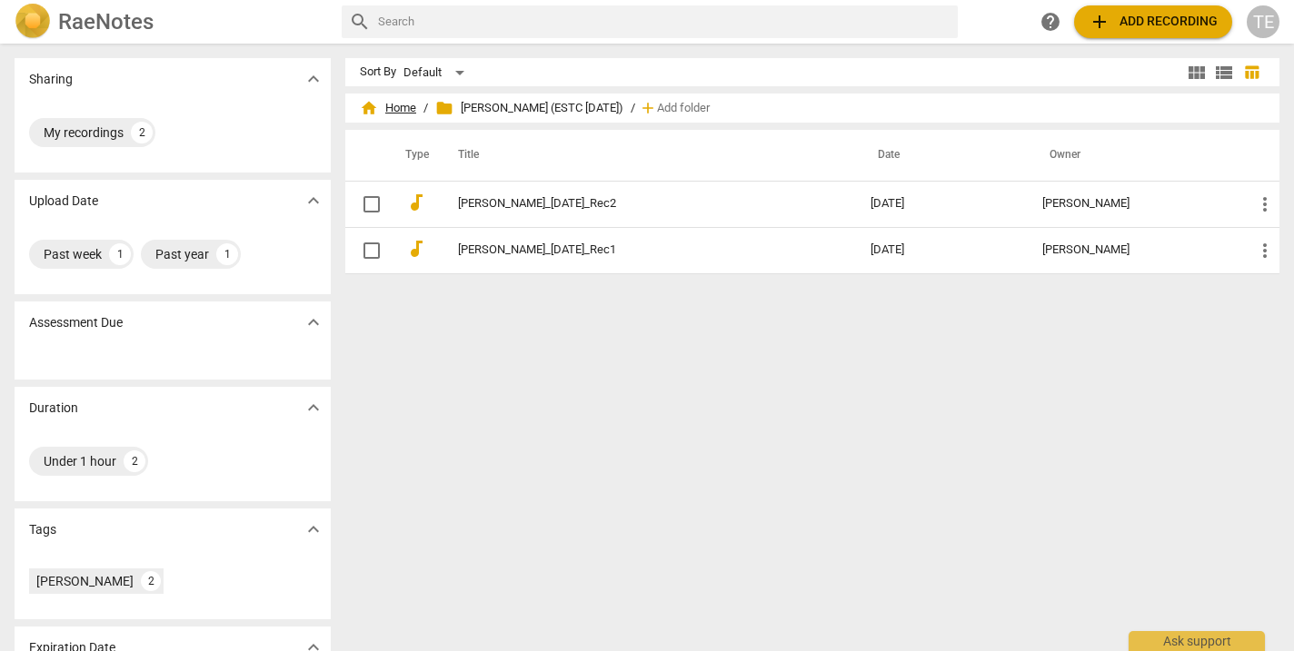
click at [398, 109] on span "home Home" at bounding box center [388, 108] width 56 height 18
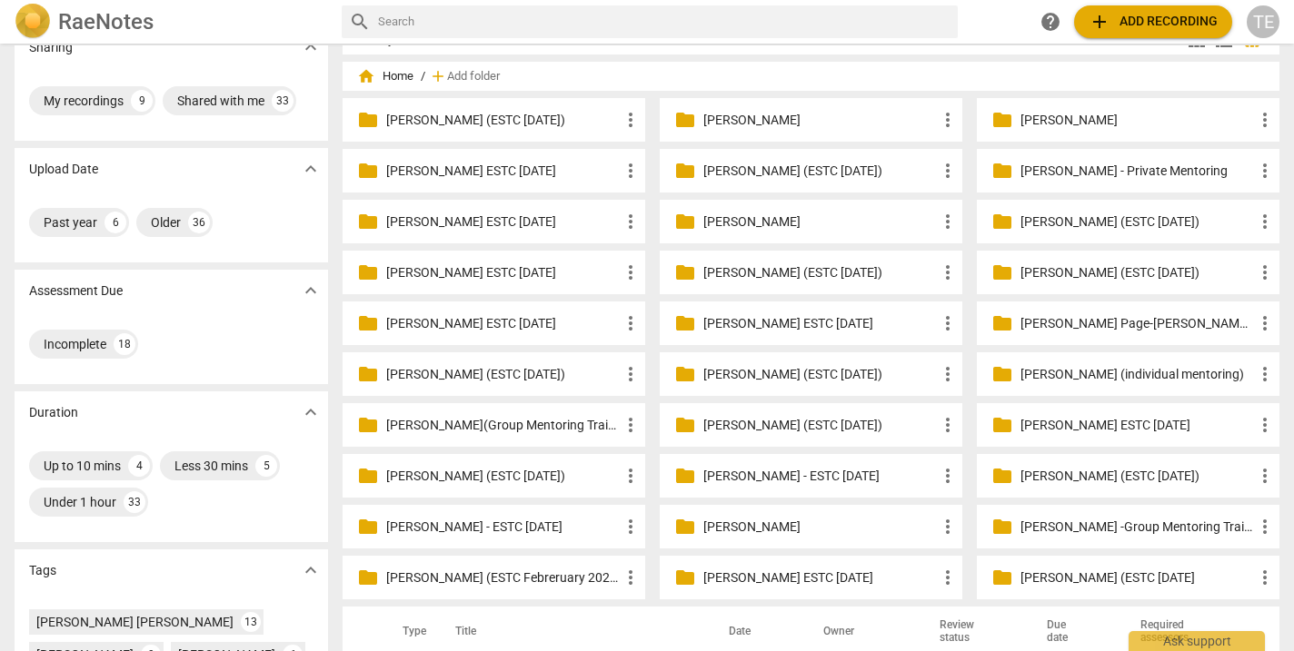
scroll to position [36, 0]
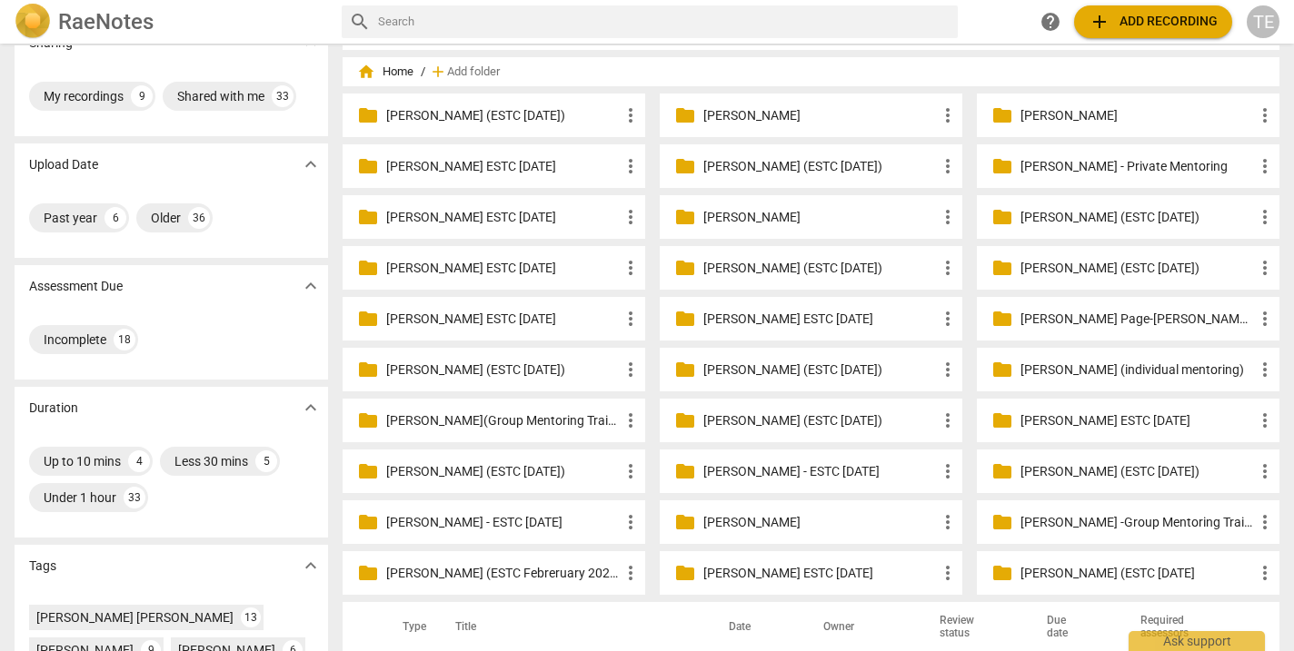
click at [1059, 169] on p "[PERSON_NAME] - Private Mentoring" at bounding box center [1136, 166] width 233 height 19
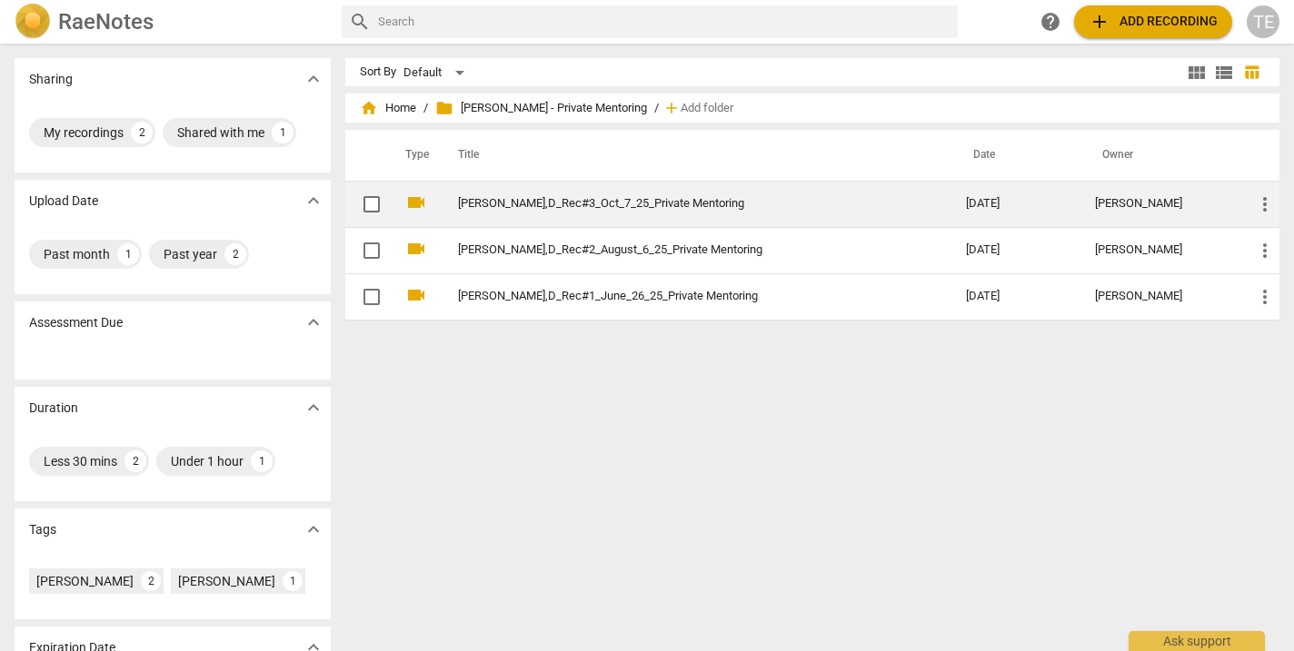
click at [636, 202] on link "[PERSON_NAME],D_Rec#3_Oct_7_25_Private Mentoring" at bounding box center [679, 204] width 442 height 14
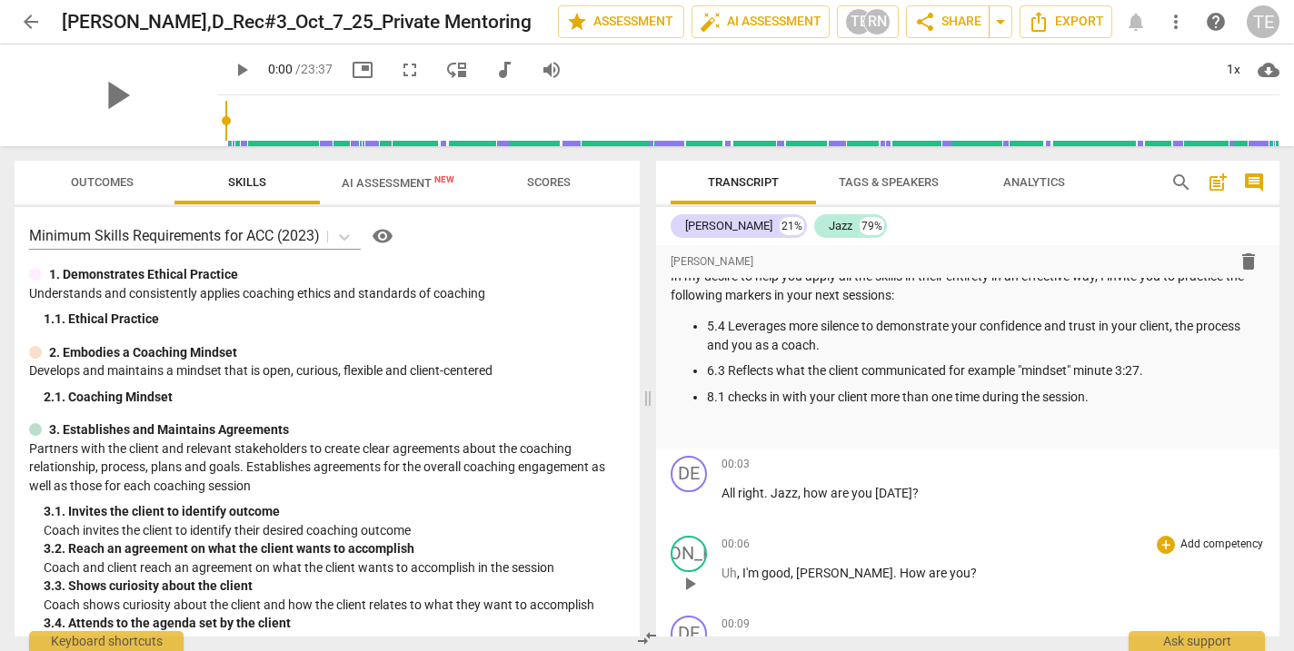
scroll to position [97, 0]
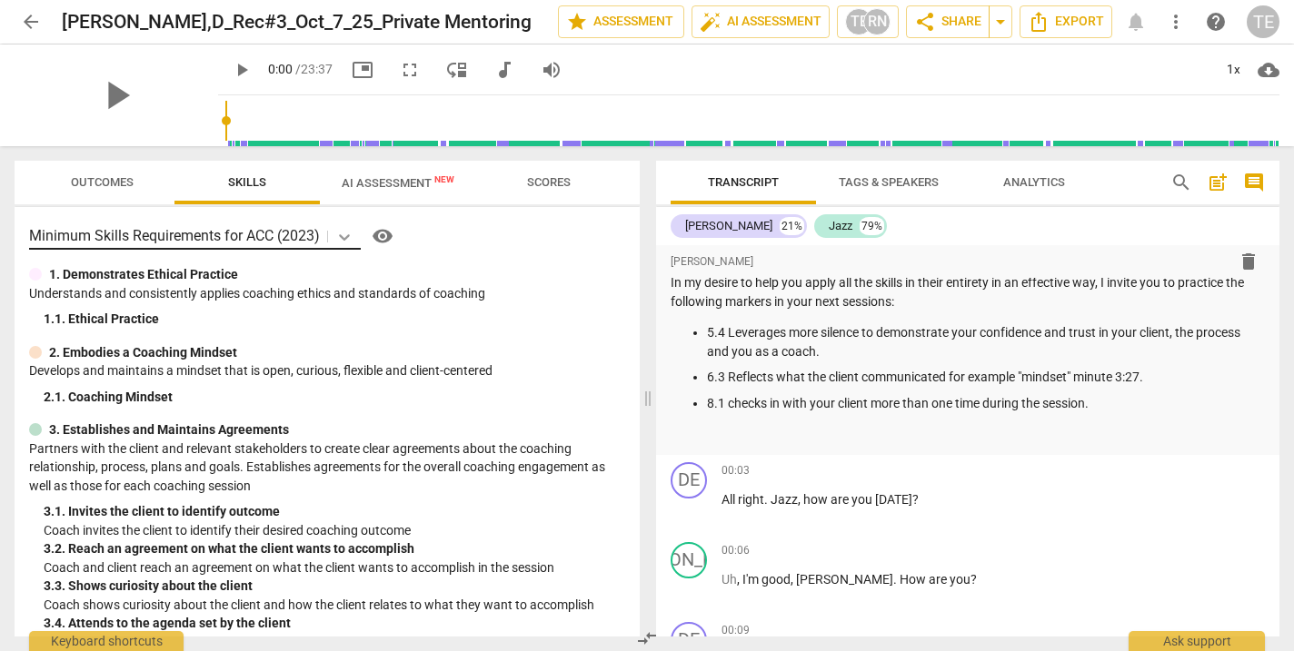
click at [344, 232] on icon at bounding box center [344, 237] width 18 height 18
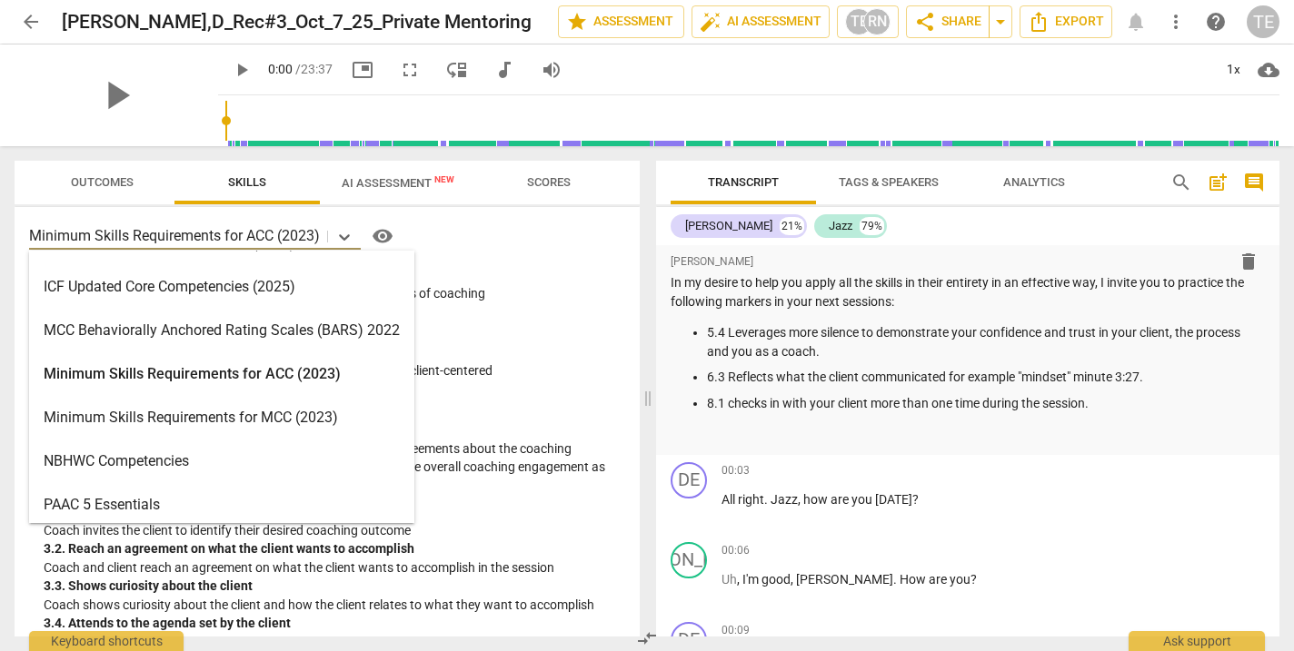
scroll to position [434, 0]
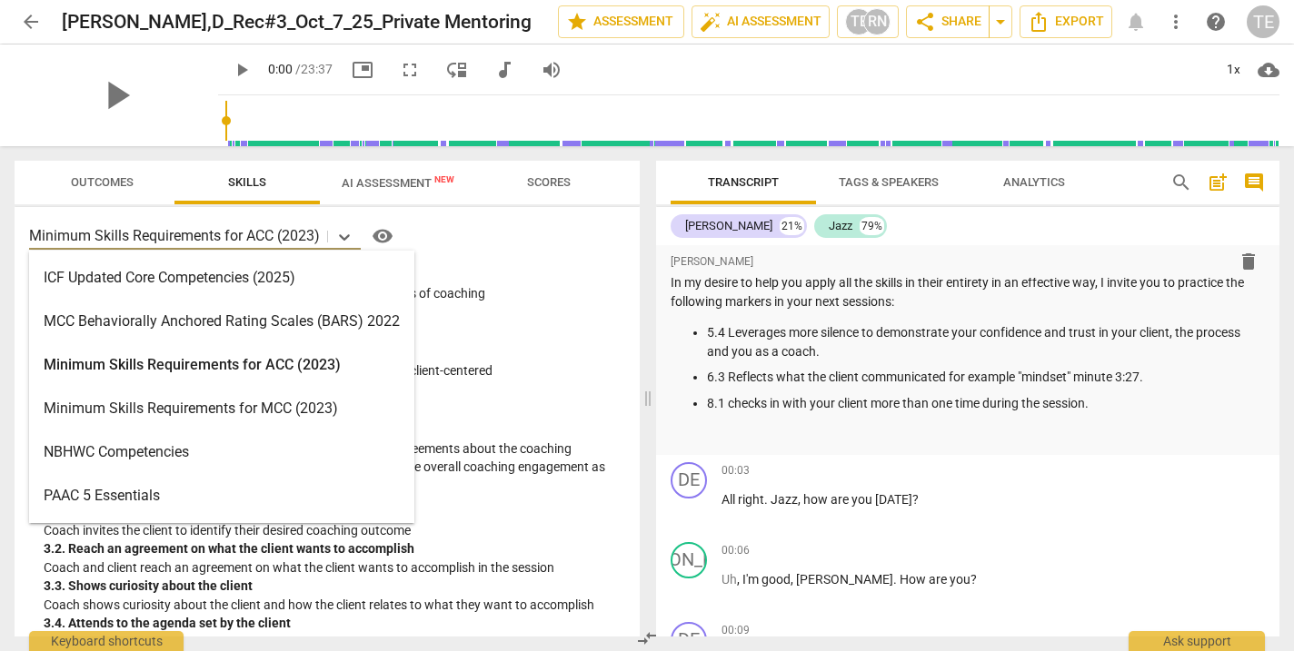
click at [264, 408] on div "Minimum Skills Requirements for MCC (2023)" at bounding box center [221, 409] width 385 height 44
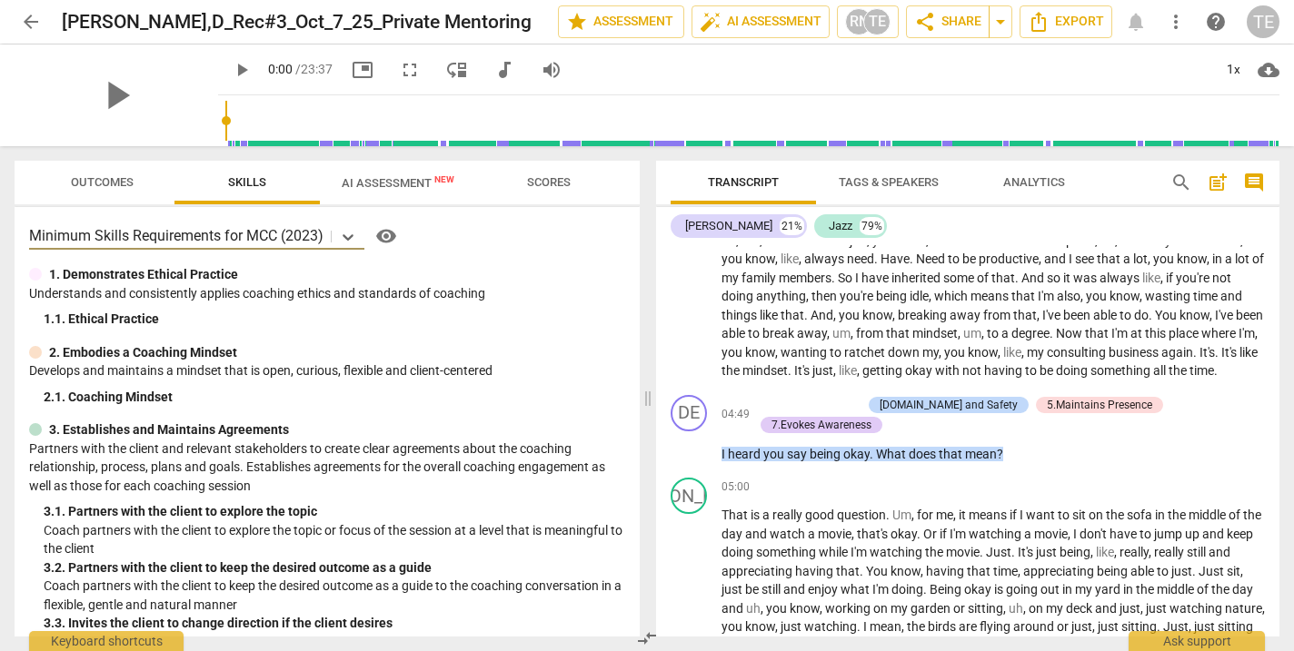
scroll to position [2003, 0]
